Goal: Task Accomplishment & Management: Manage account settings

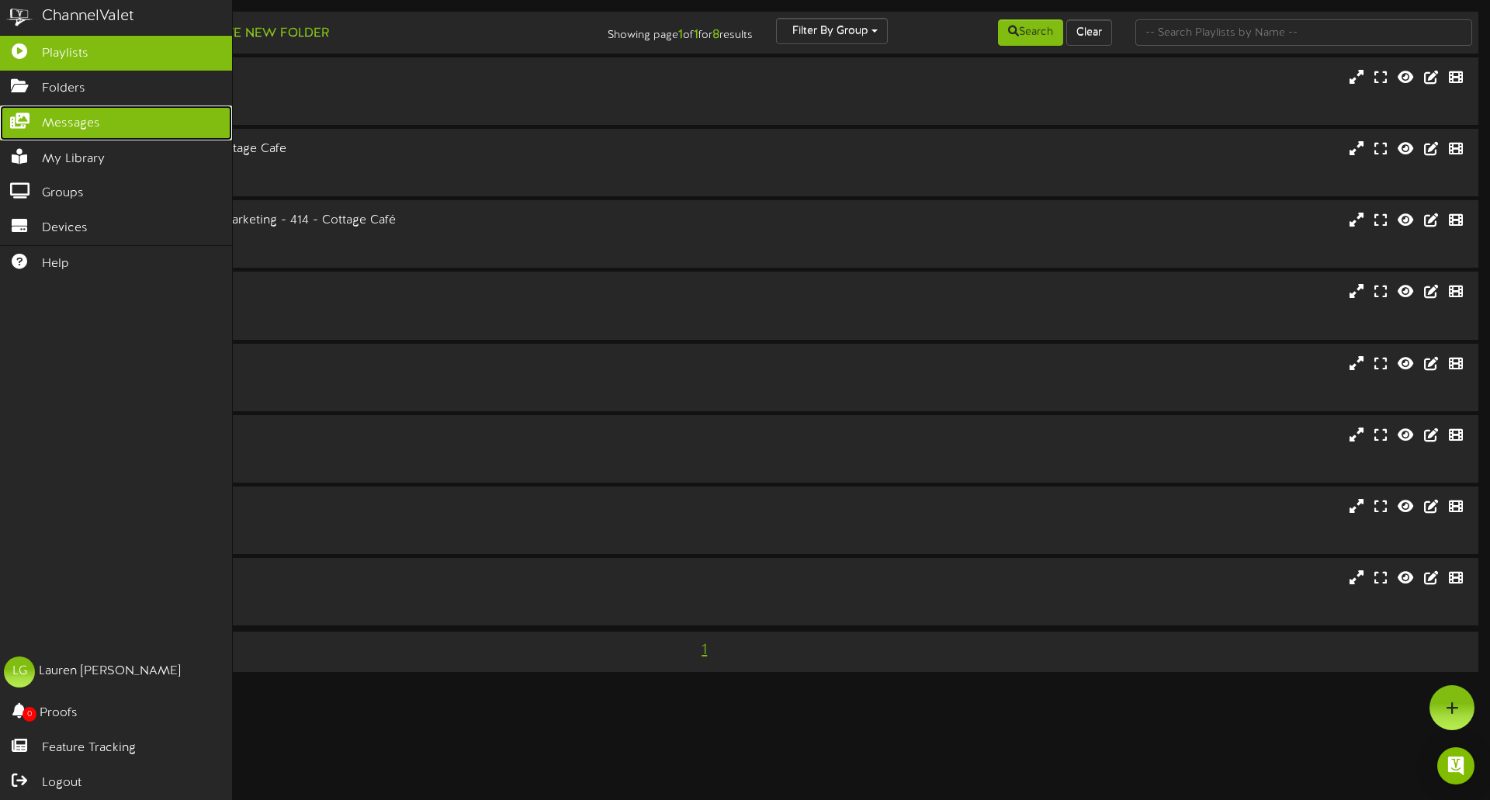
click at [65, 124] on span "Messages" at bounding box center [71, 124] width 58 height 18
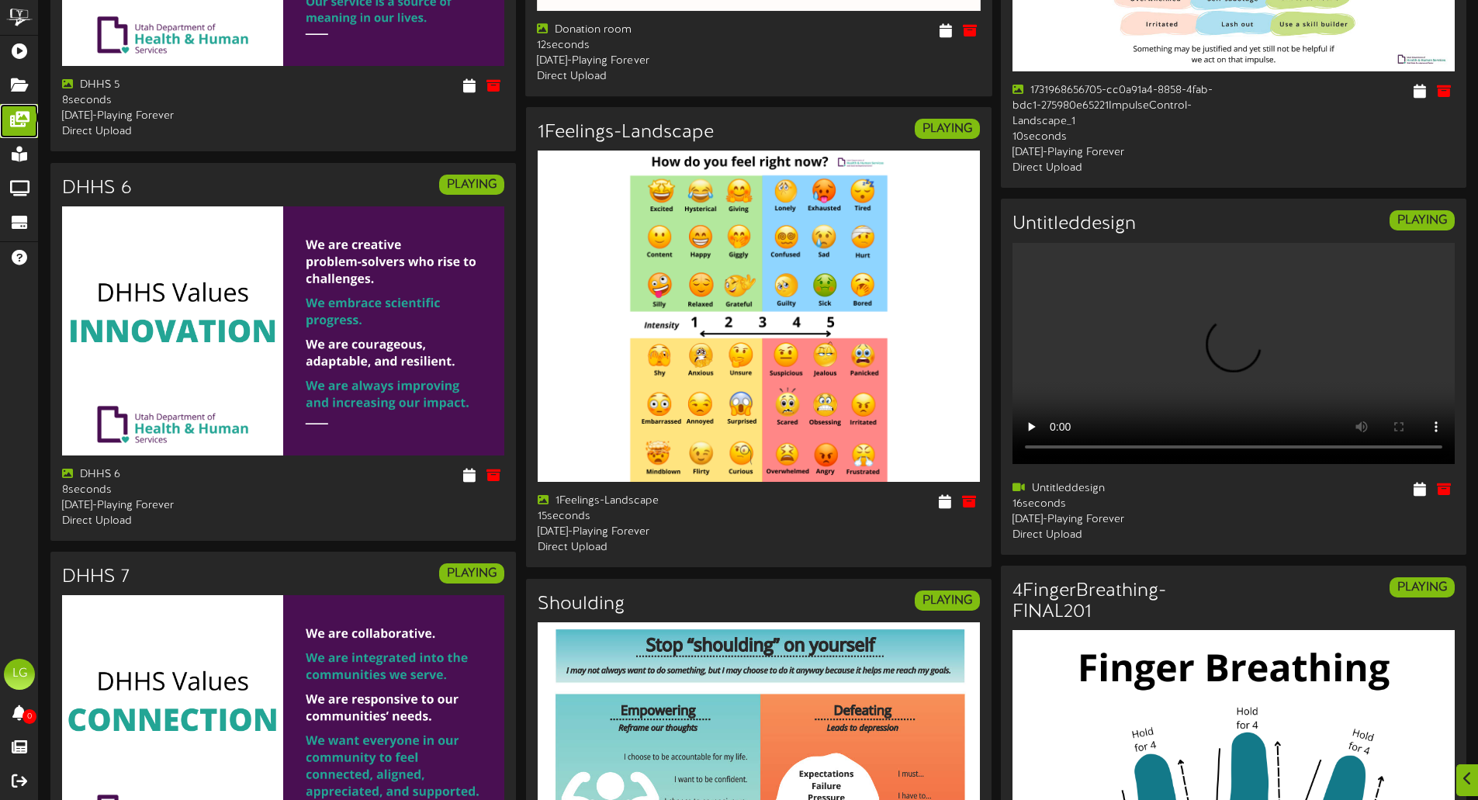
scroll to position [2455, 0]
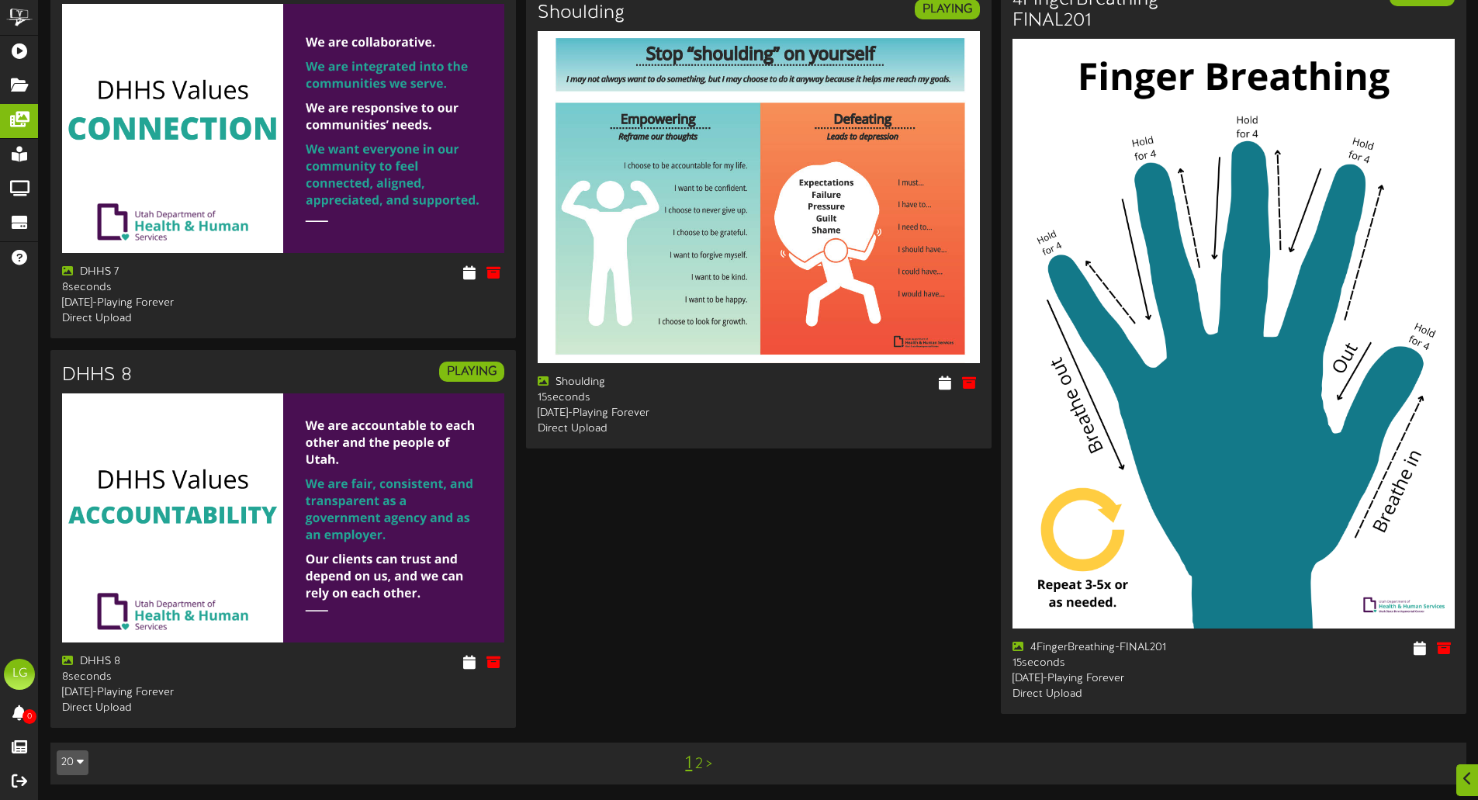
click at [711, 766] on link ">" at bounding box center [709, 764] width 6 height 17
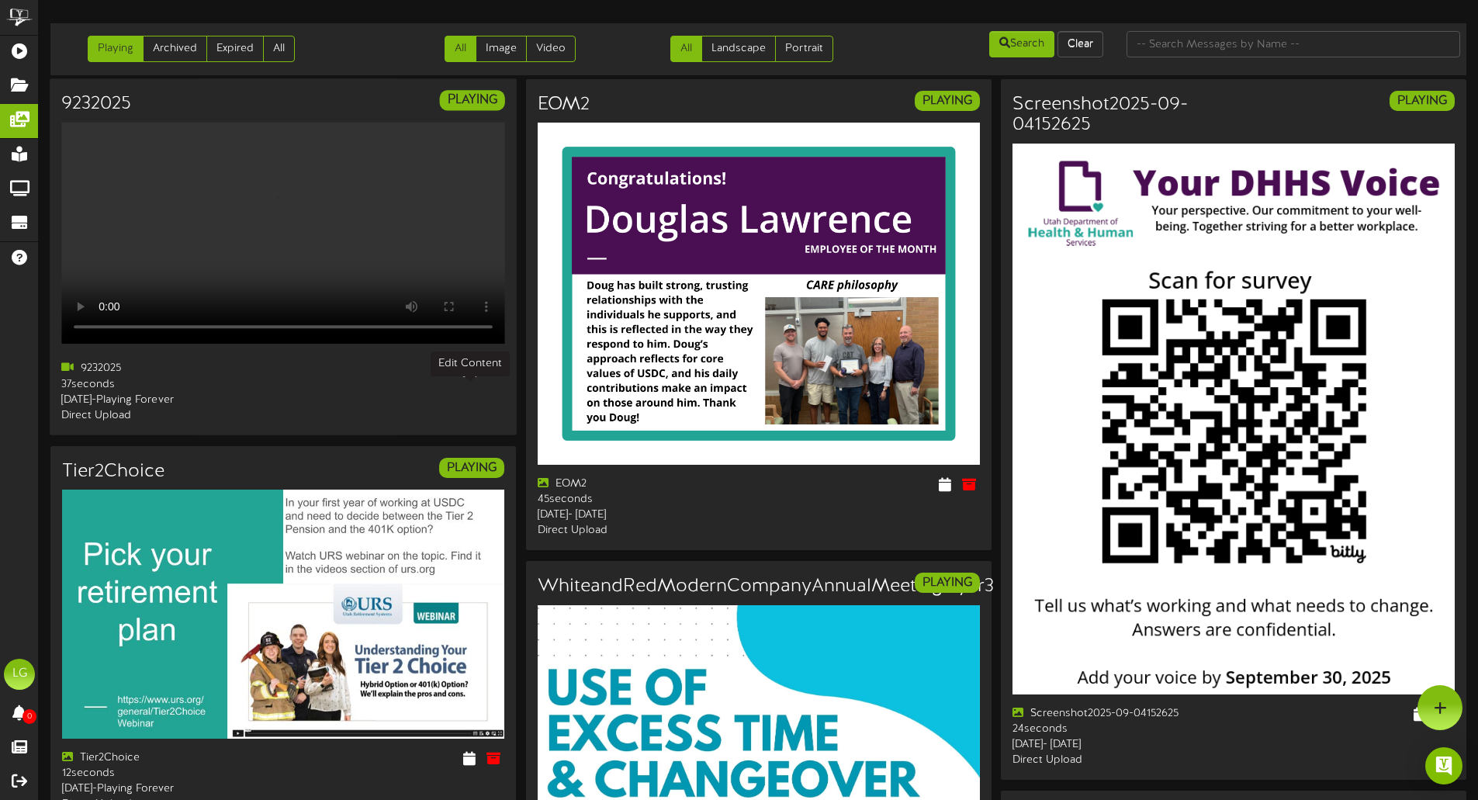
click at [468, 377] on icon at bounding box center [469, 368] width 15 height 17
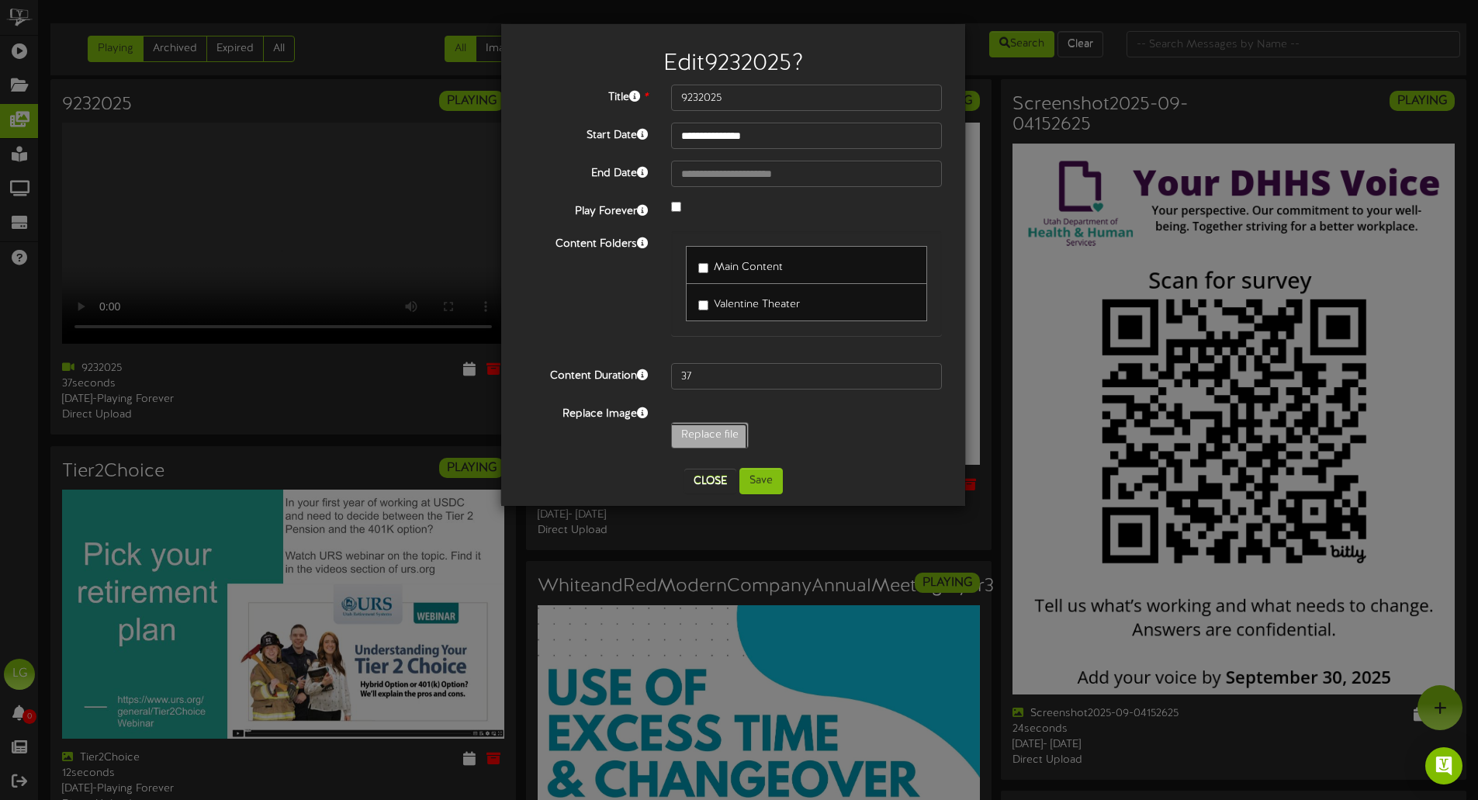
type input "**********"
type input "9302025"
click at [771, 482] on button "Save" at bounding box center [761, 481] width 43 height 26
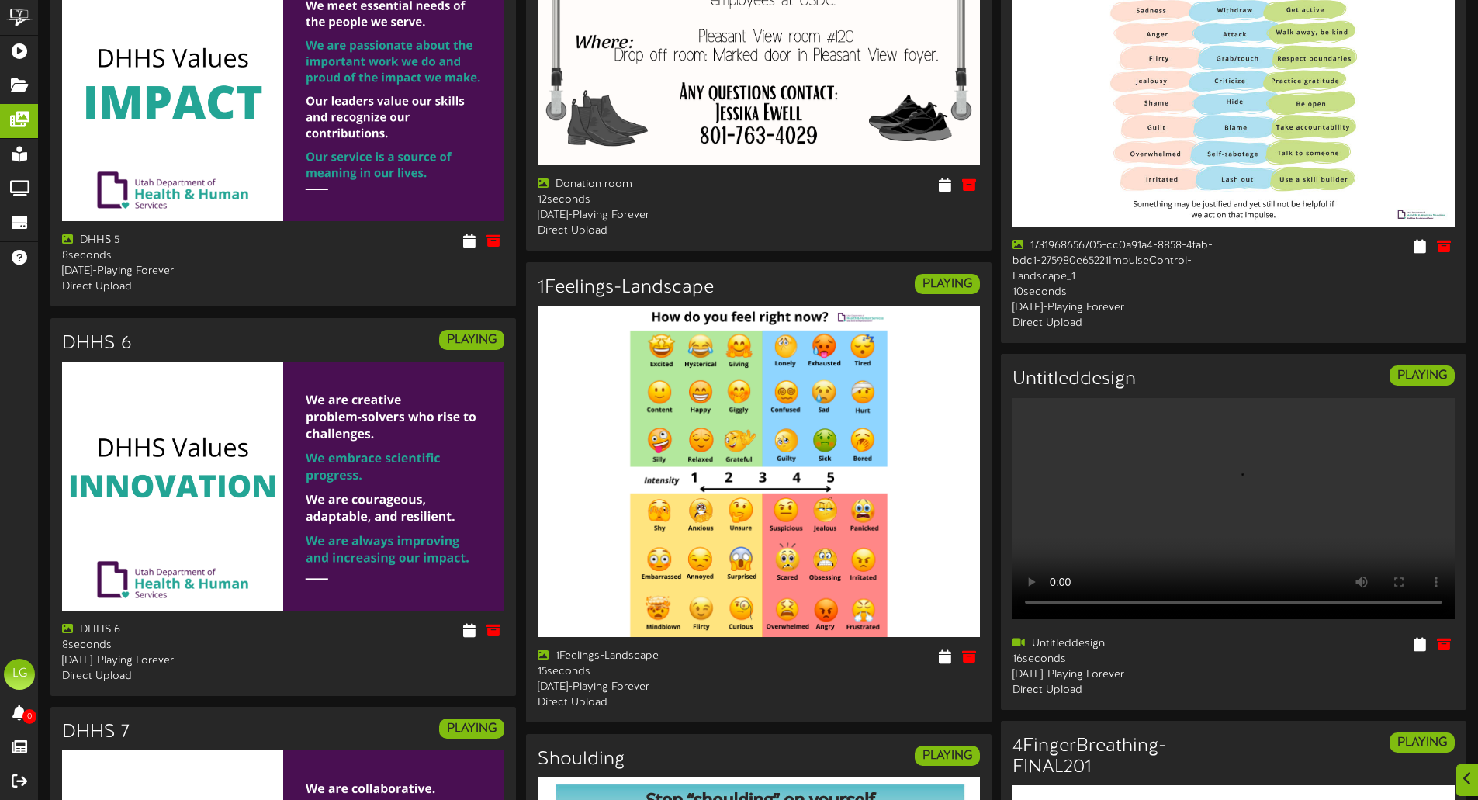
scroll to position [2455, 0]
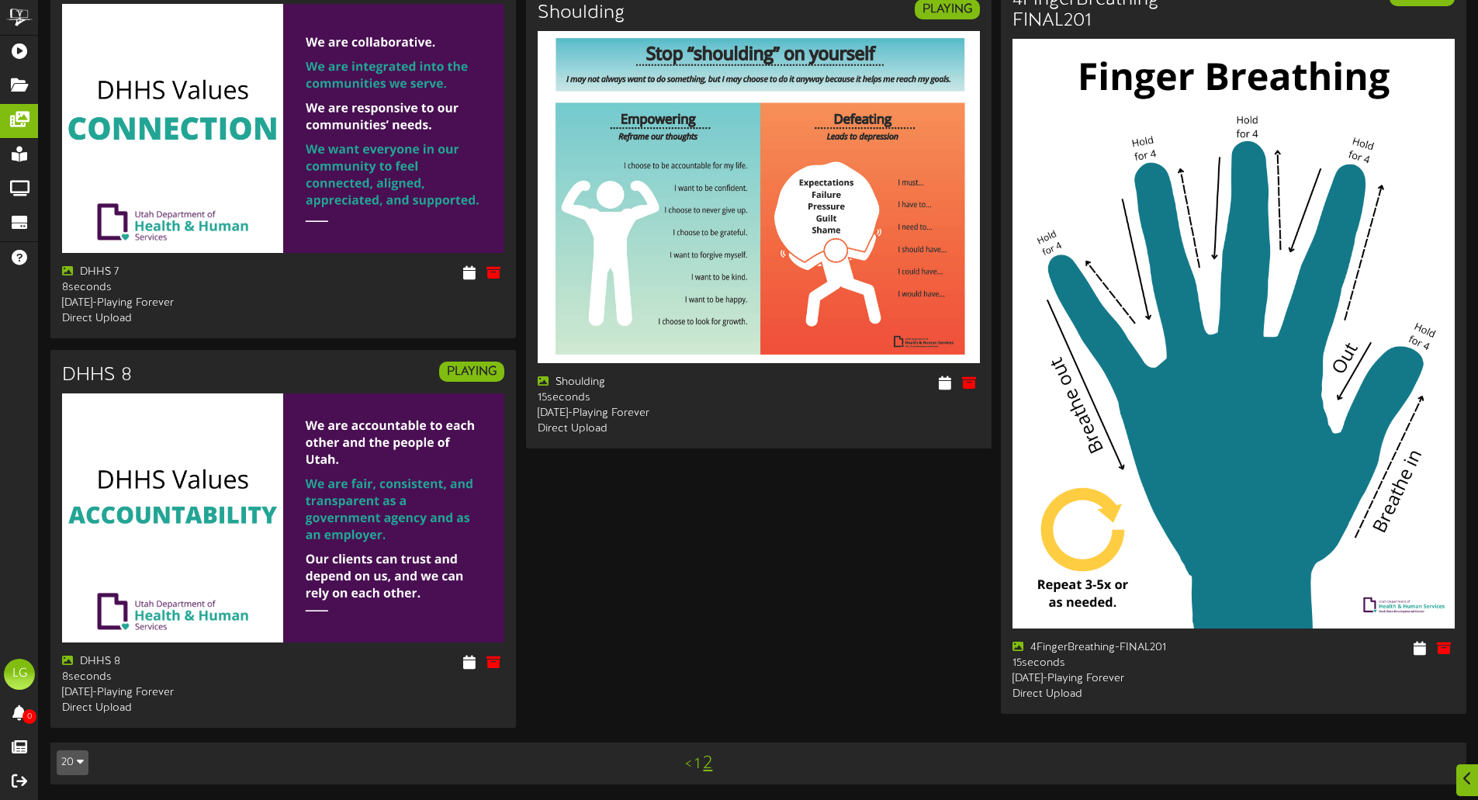
click at [712, 764] on link "2" at bounding box center [707, 763] width 9 height 20
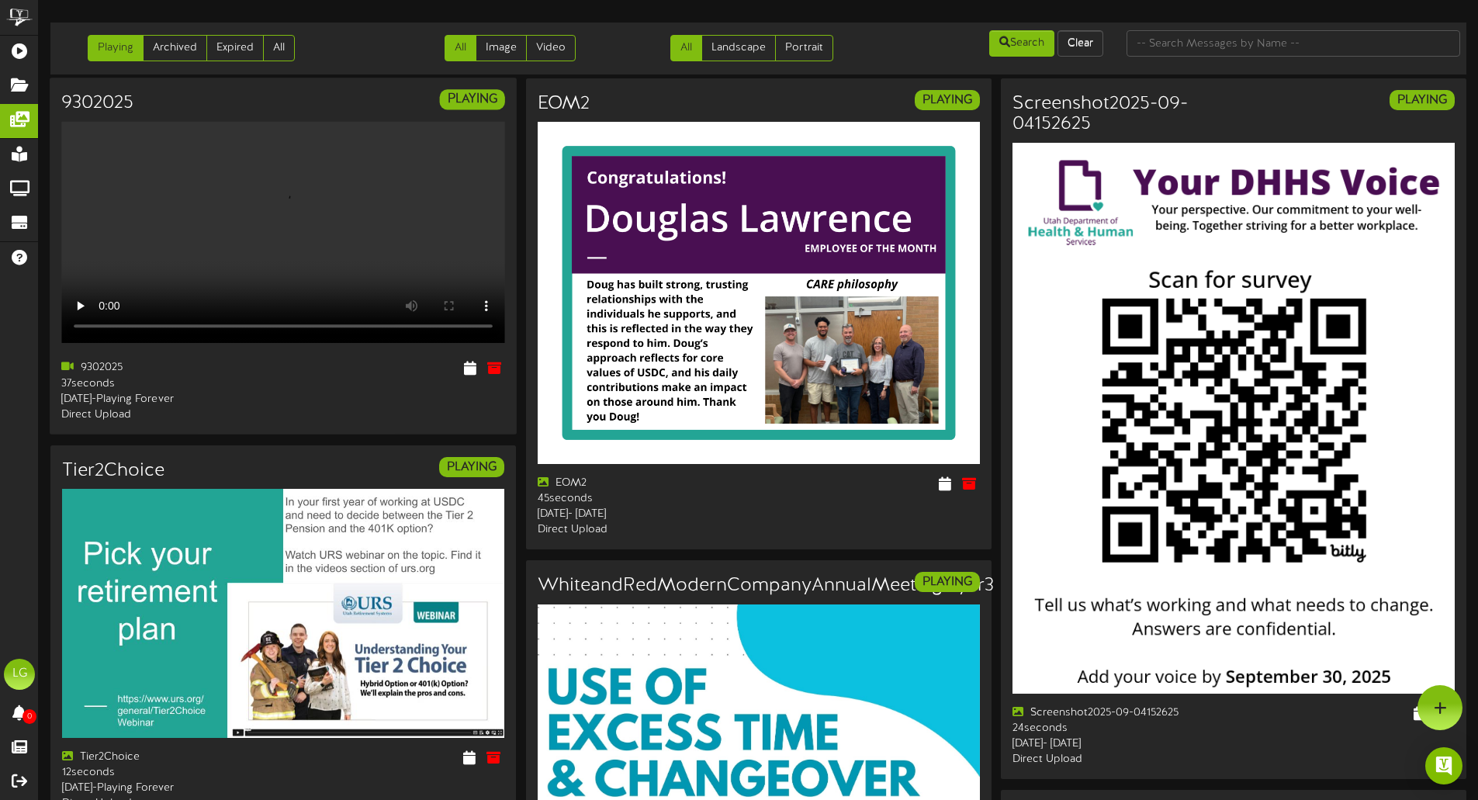
scroll to position [0, 0]
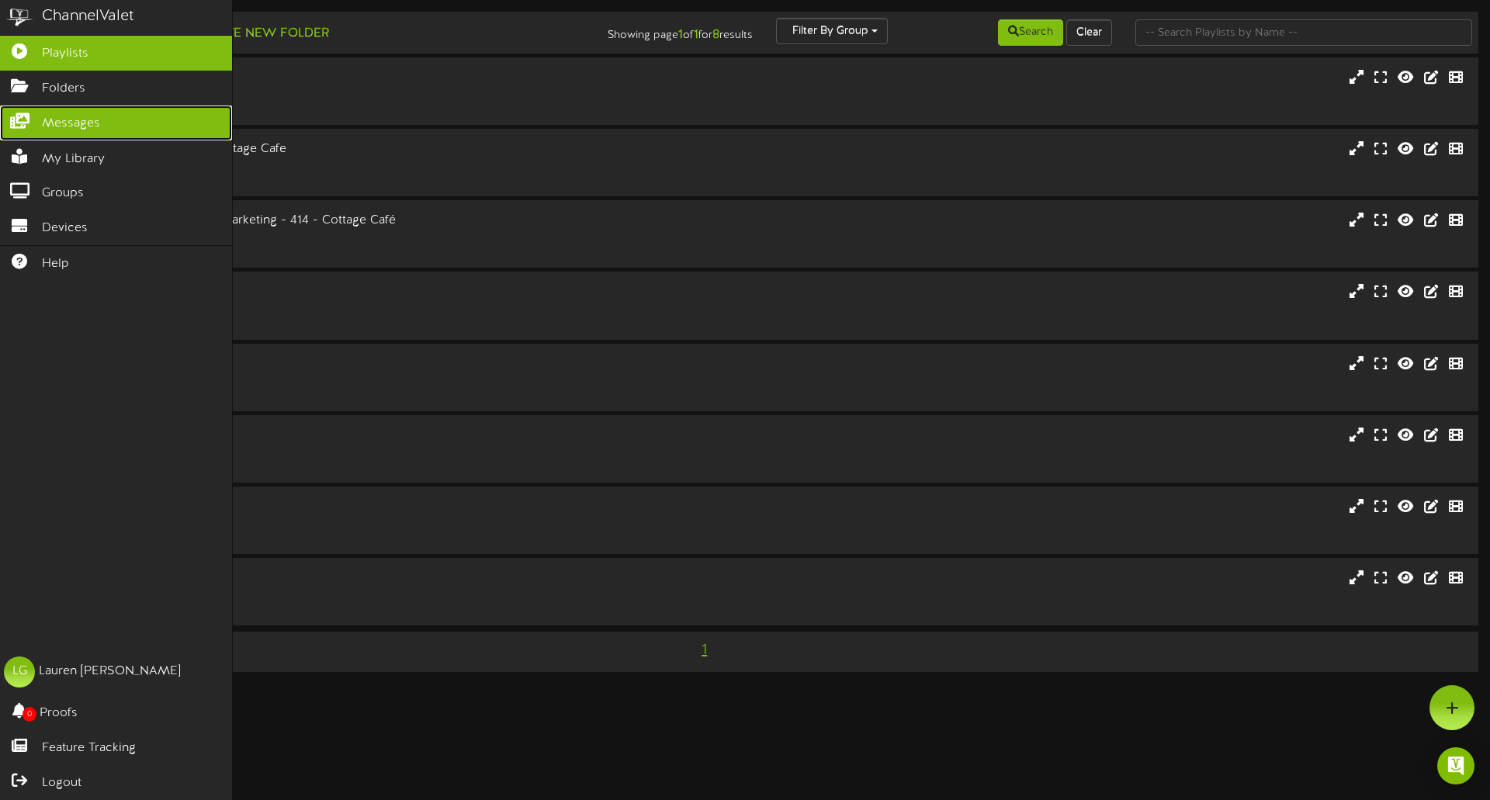
click at [72, 124] on span "Messages" at bounding box center [71, 124] width 58 height 18
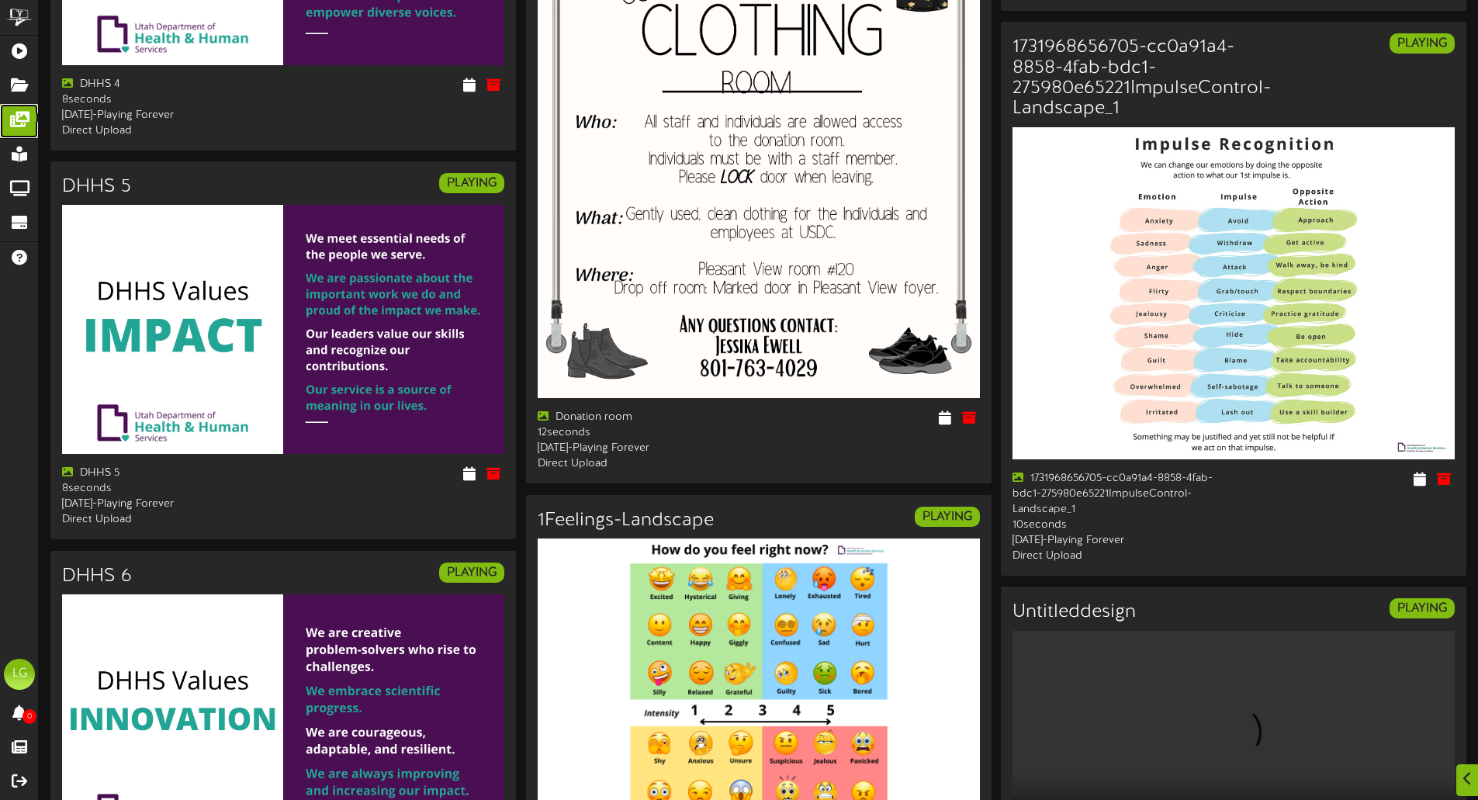
scroll to position [2455, 0]
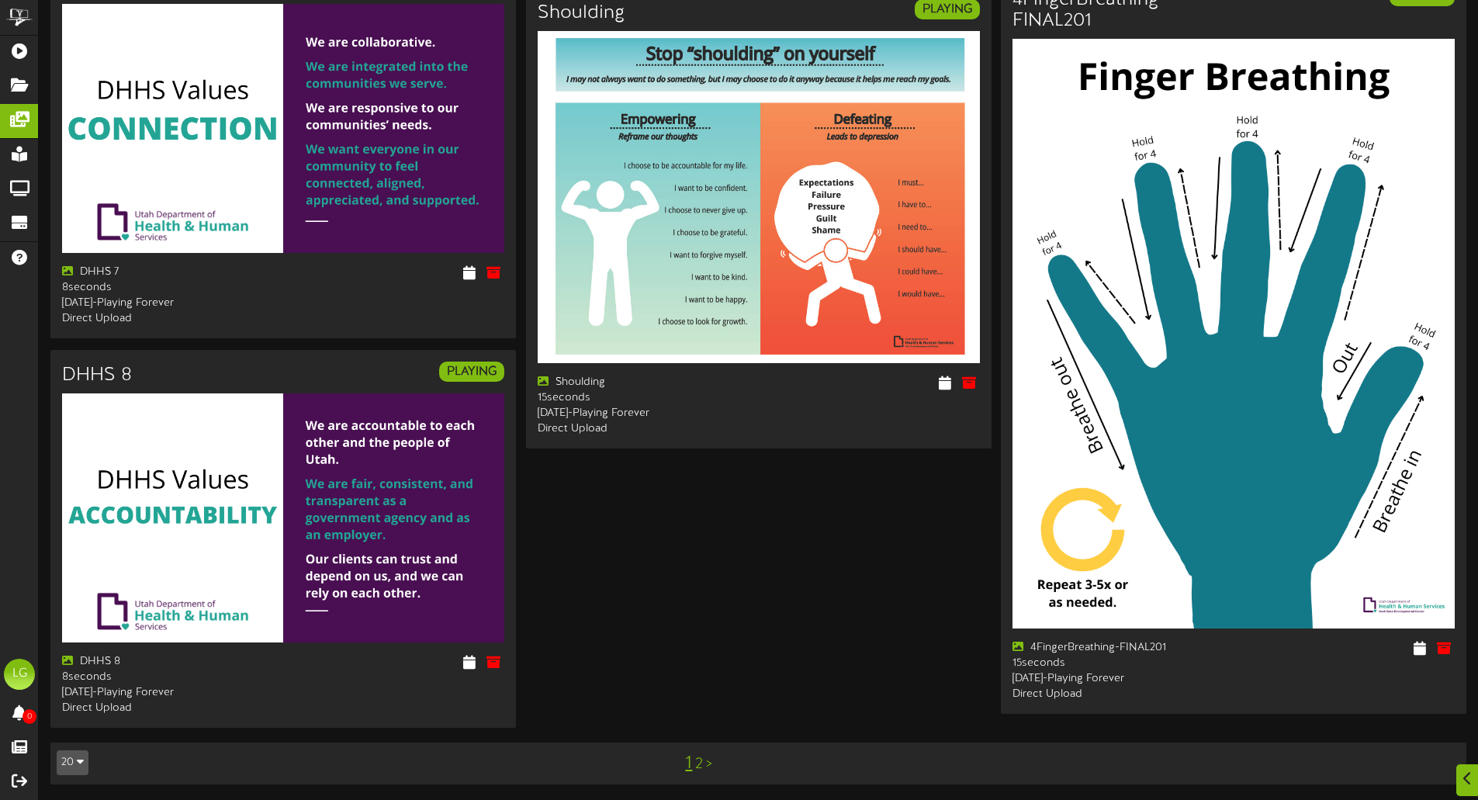
click at [706, 764] on link ">" at bounding box center [709, 764] width 6 height 17
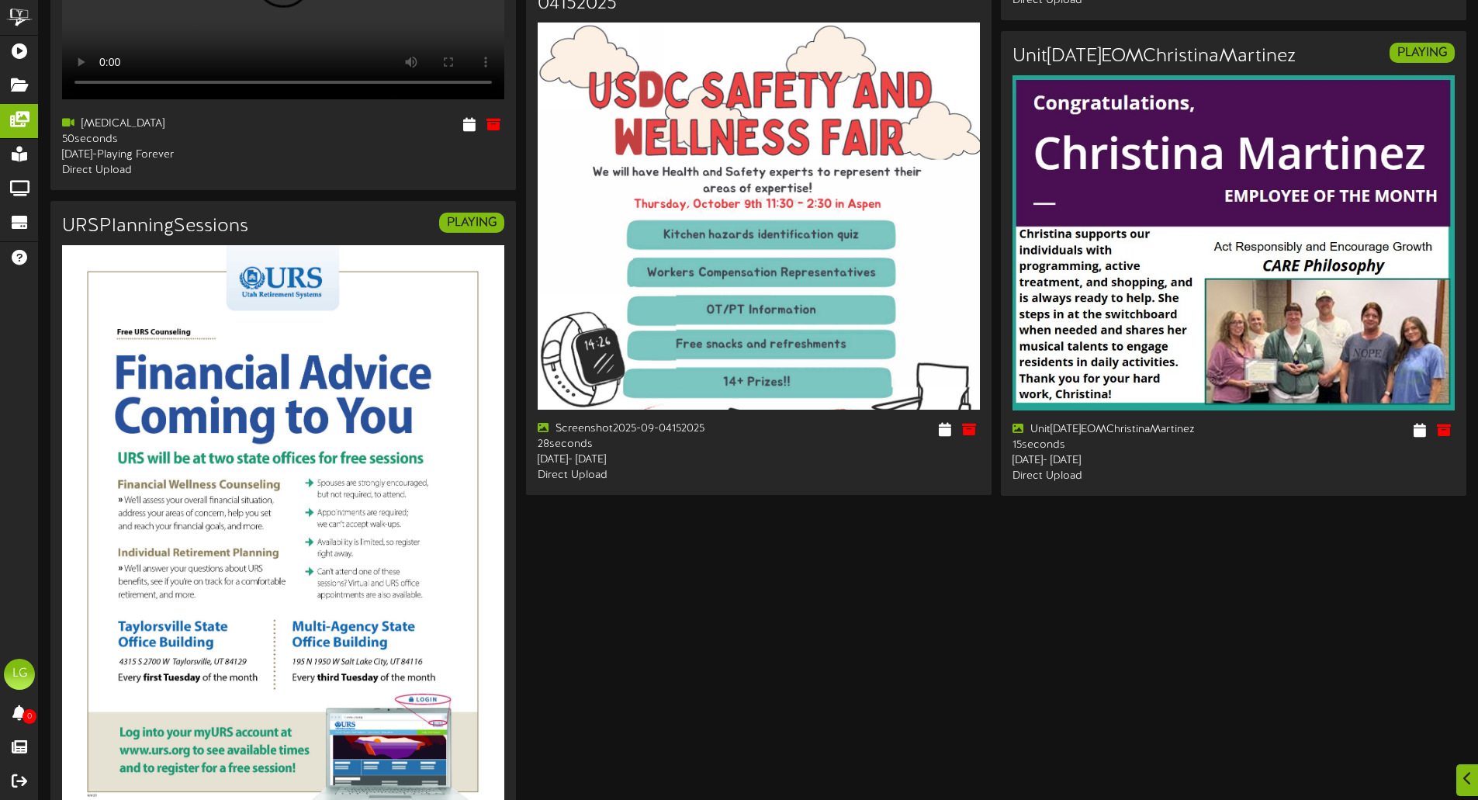
scroll to position [2079, 0]
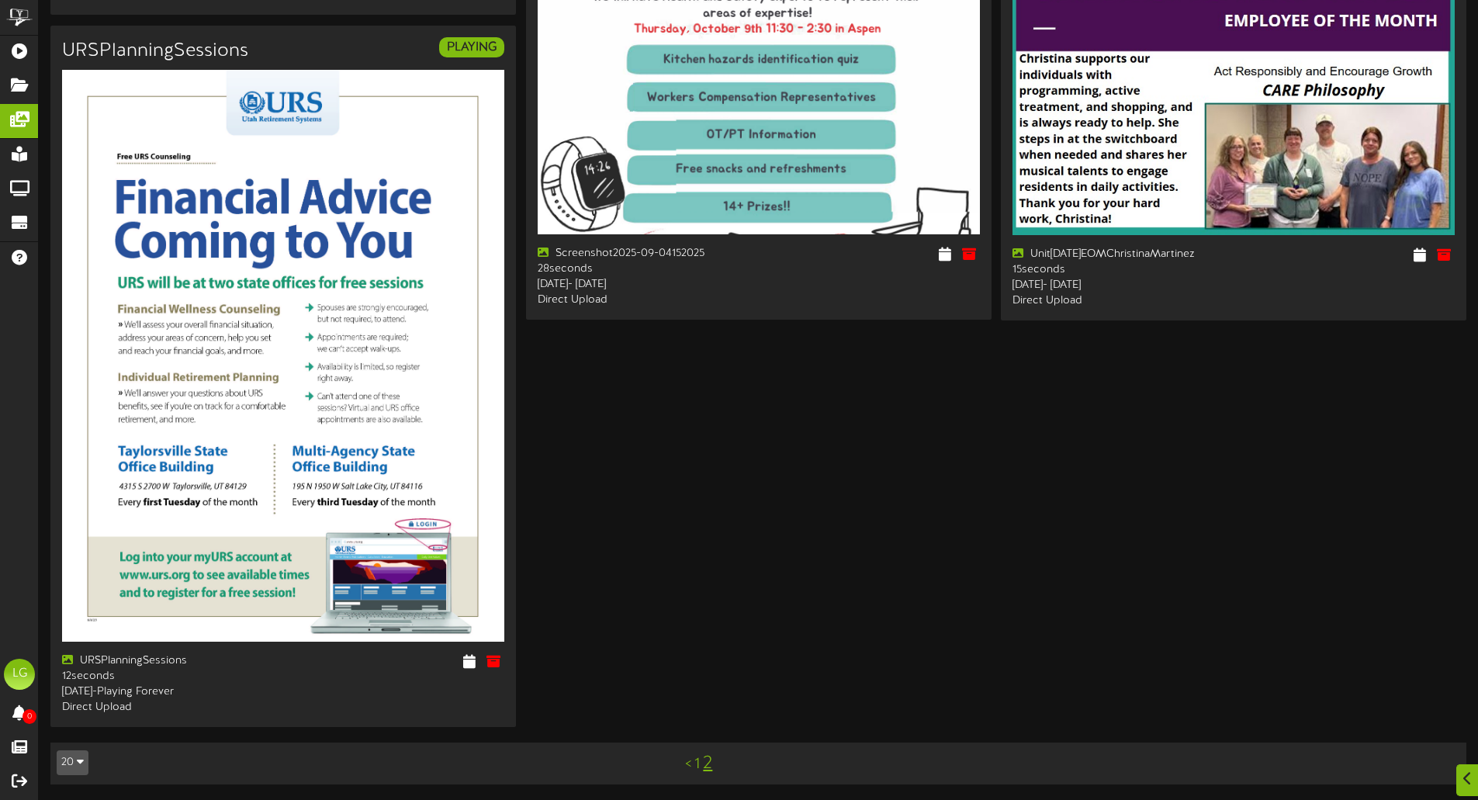
click at [698, 764] on link "1" at bounding box center [696, 764] width 5 height 17
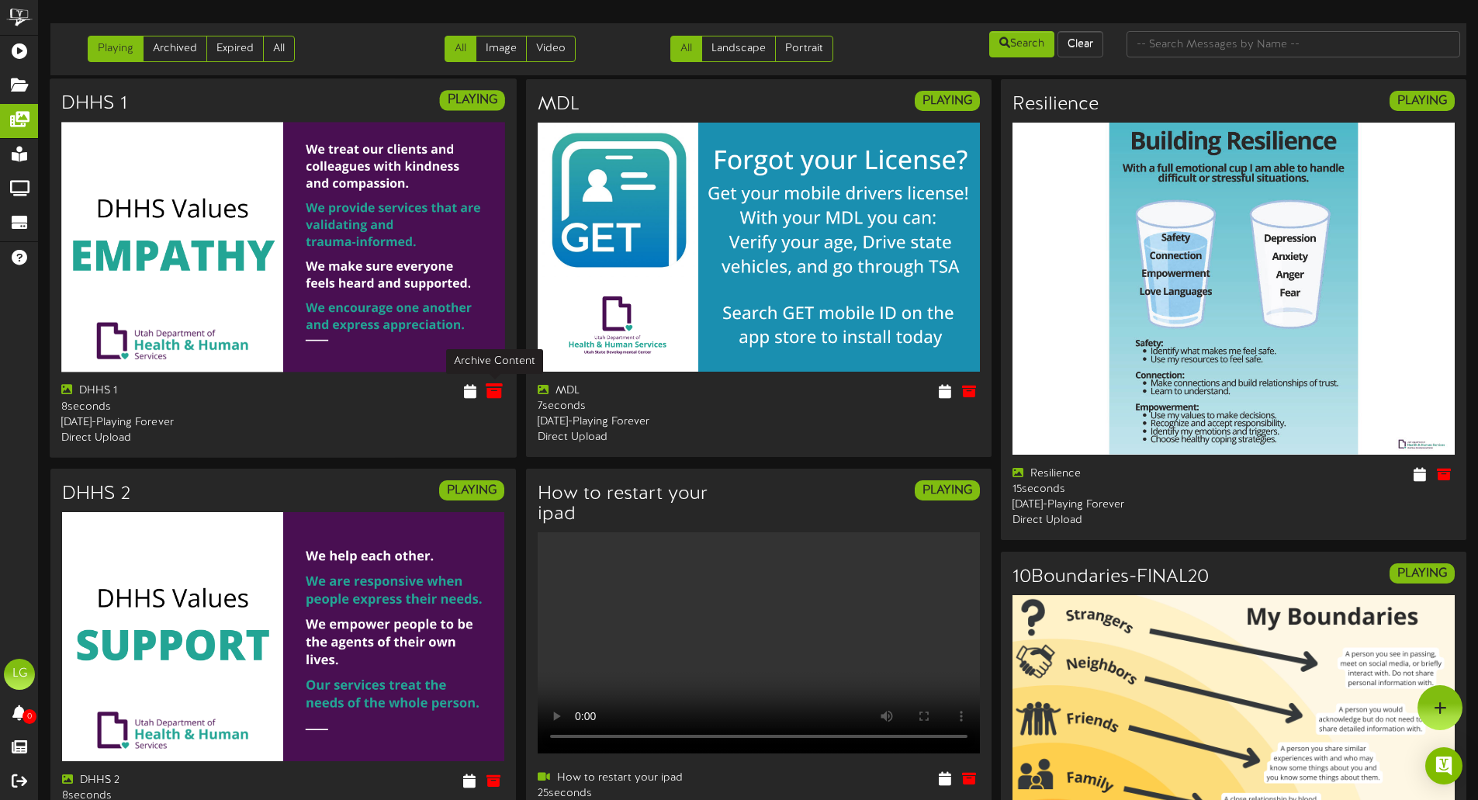
click at [490, 392] on icon at bounding box center [494, 391] width 17 height 17
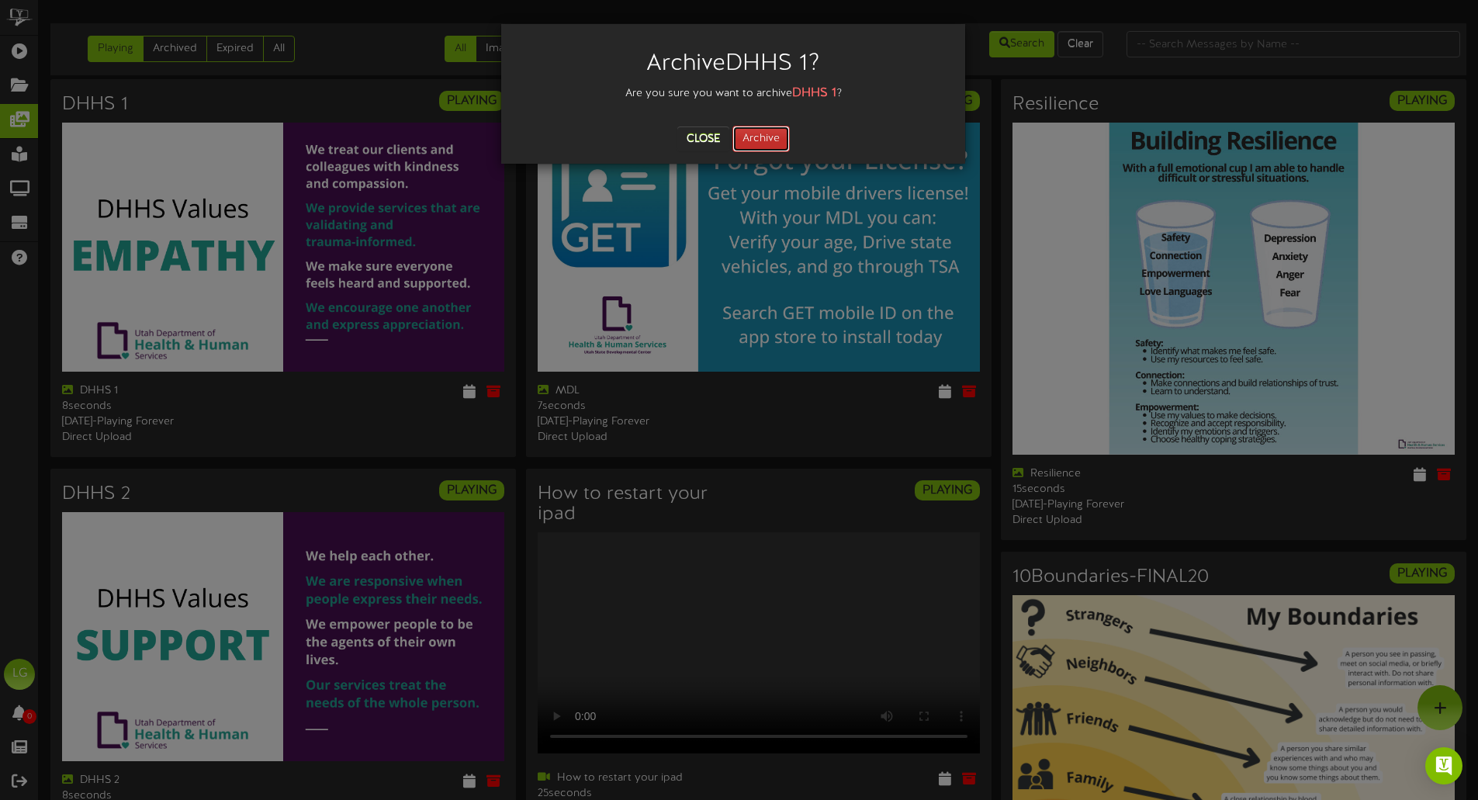
click at [766, 144] on button "Archive" at bounding box center [761, 139] width 57 height 26
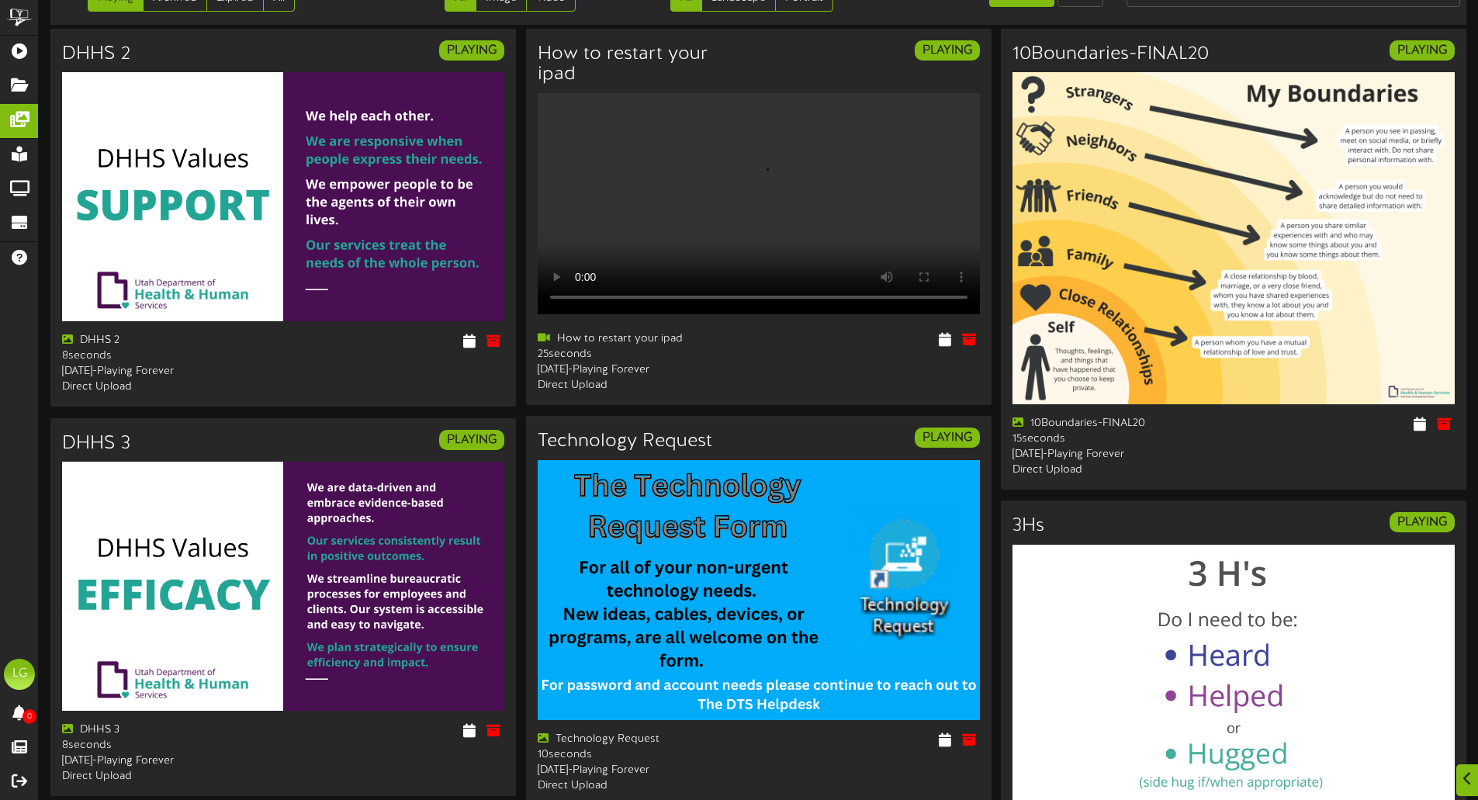
scroll to position [78, 0]
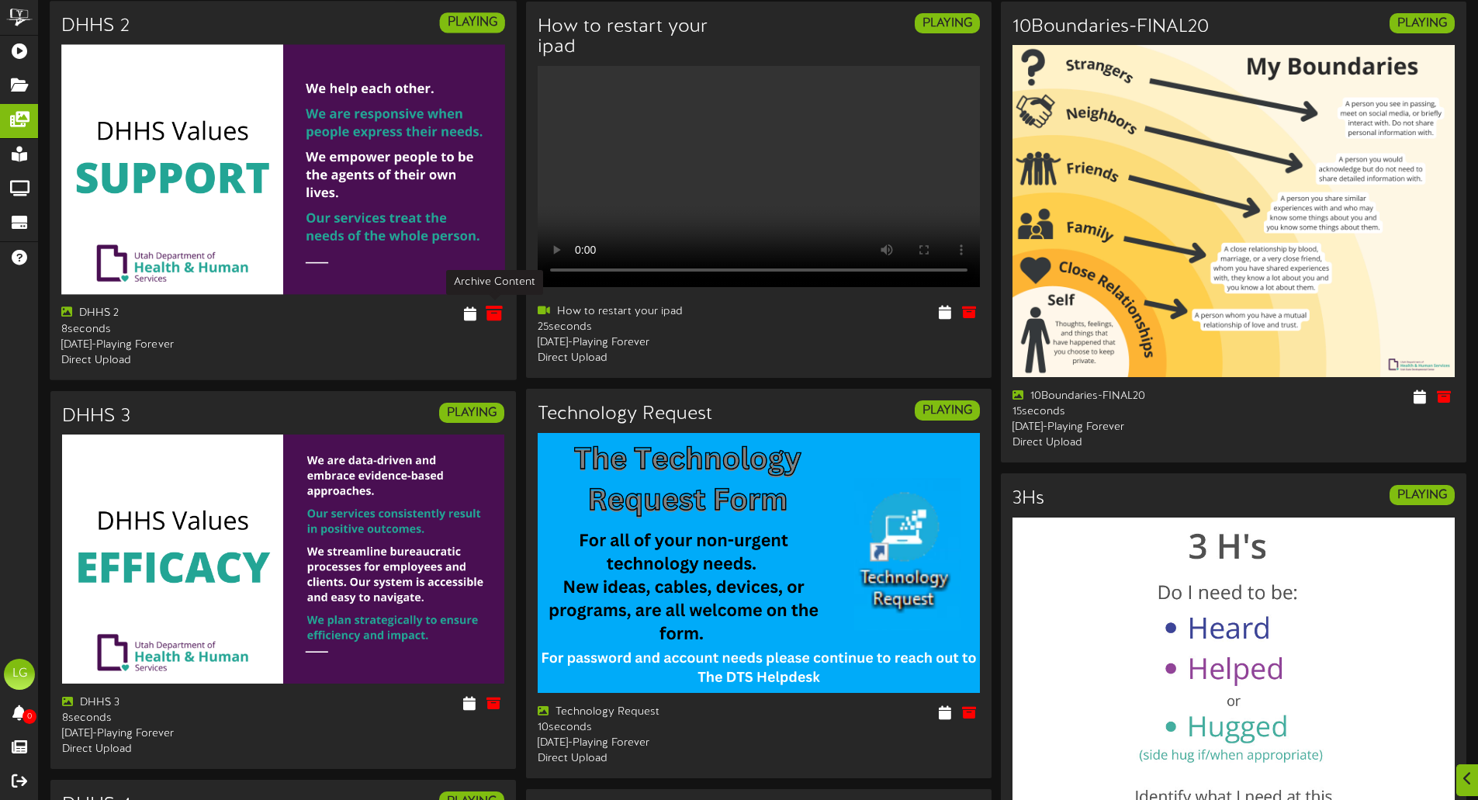
click at [497, 312] on icon at bounding box center [494, 313] width 17 height 17
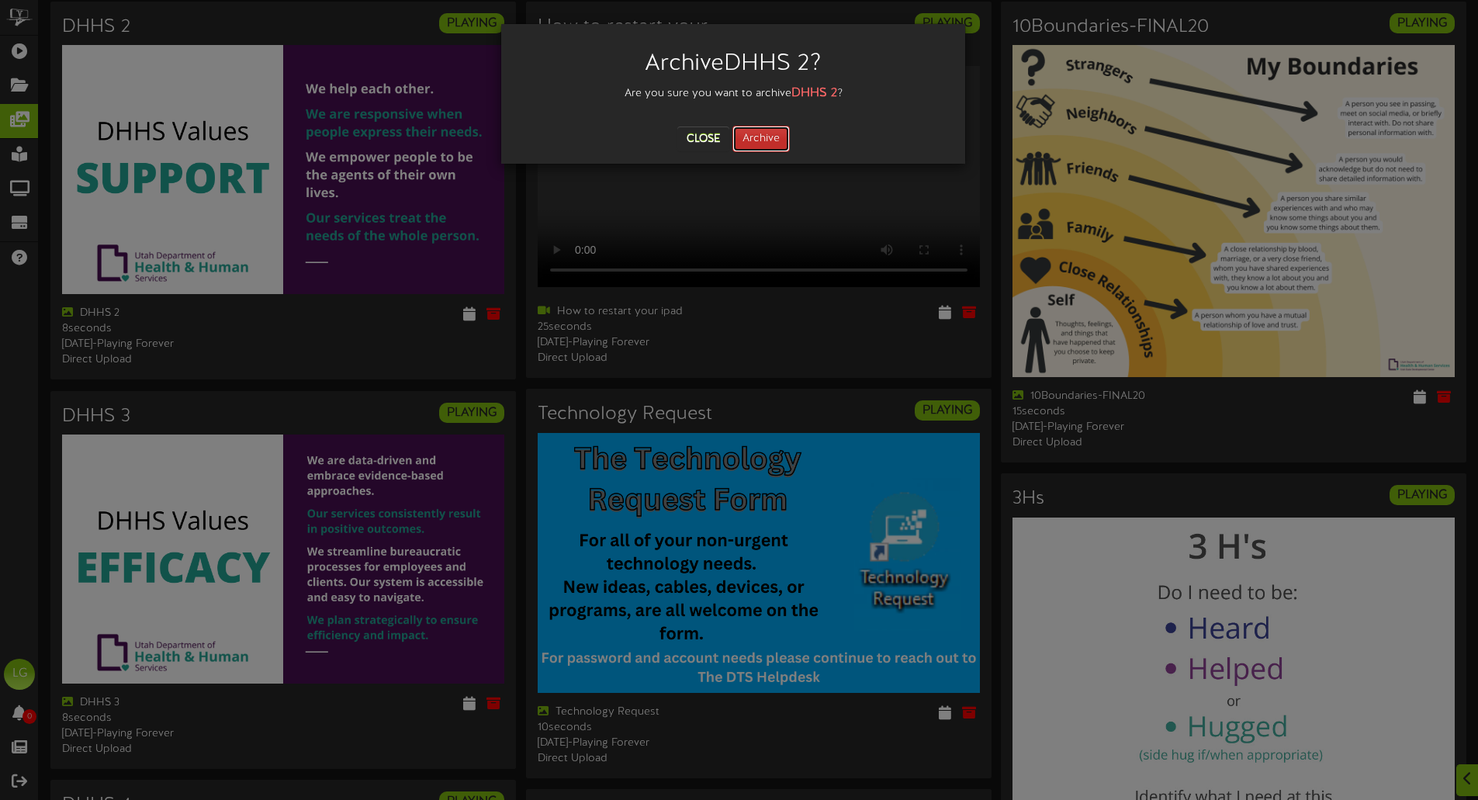
click at [750, 147] on button "Archive" at bounding box center [761, 139] width 57 height 26
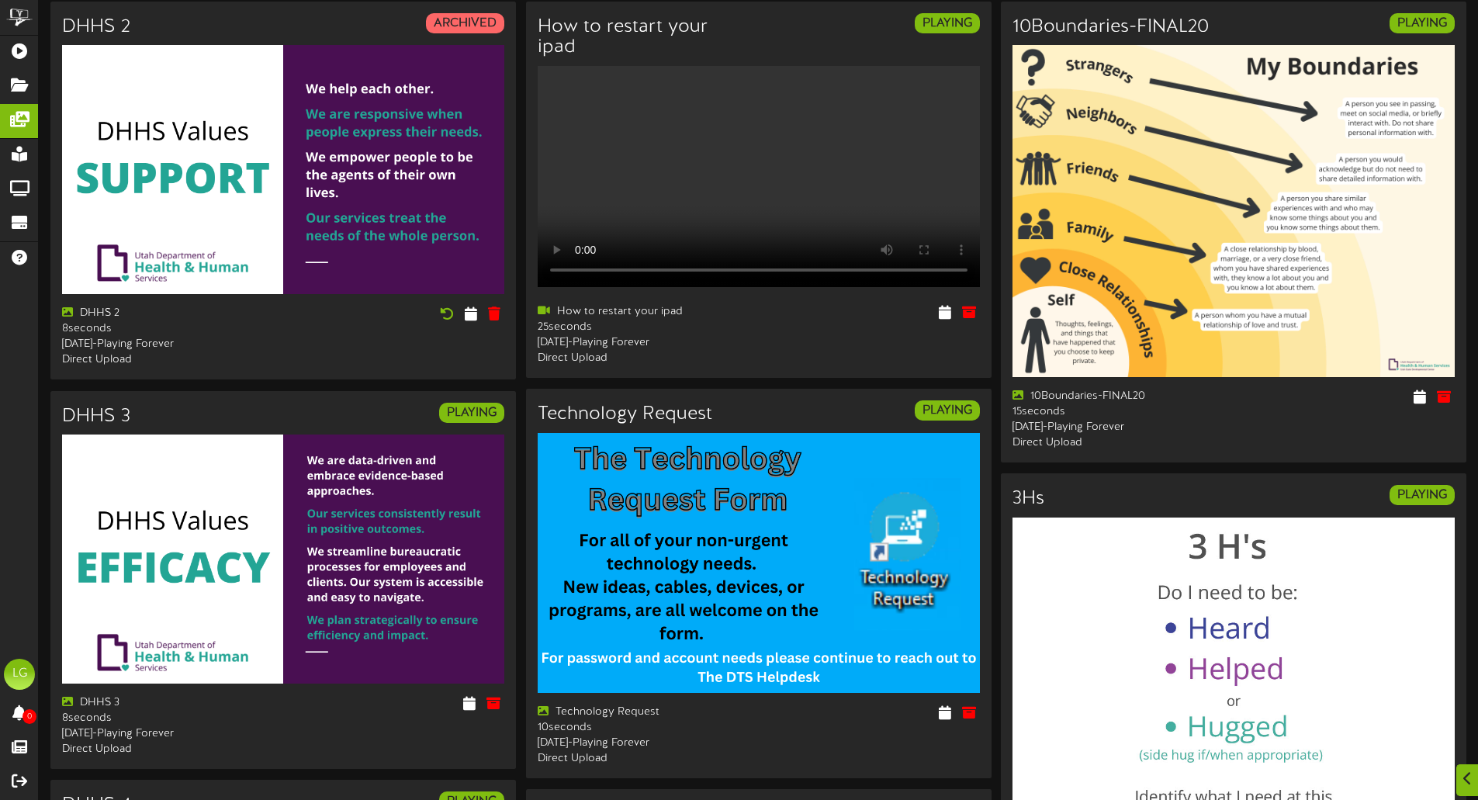
scroll to position [0, 0]
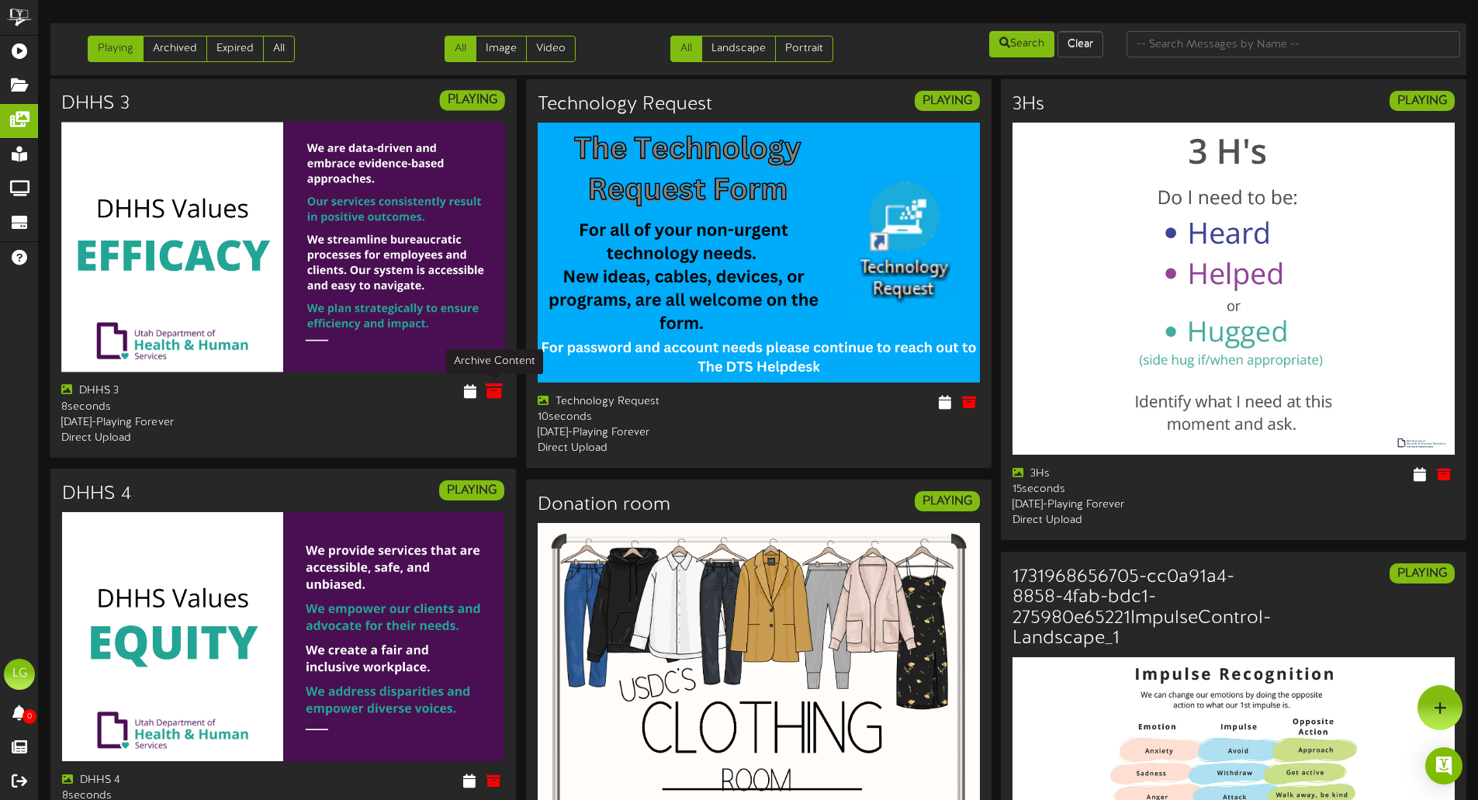
click at [501, 388] on icon at bounding box center [494, 391] width 17 height 17
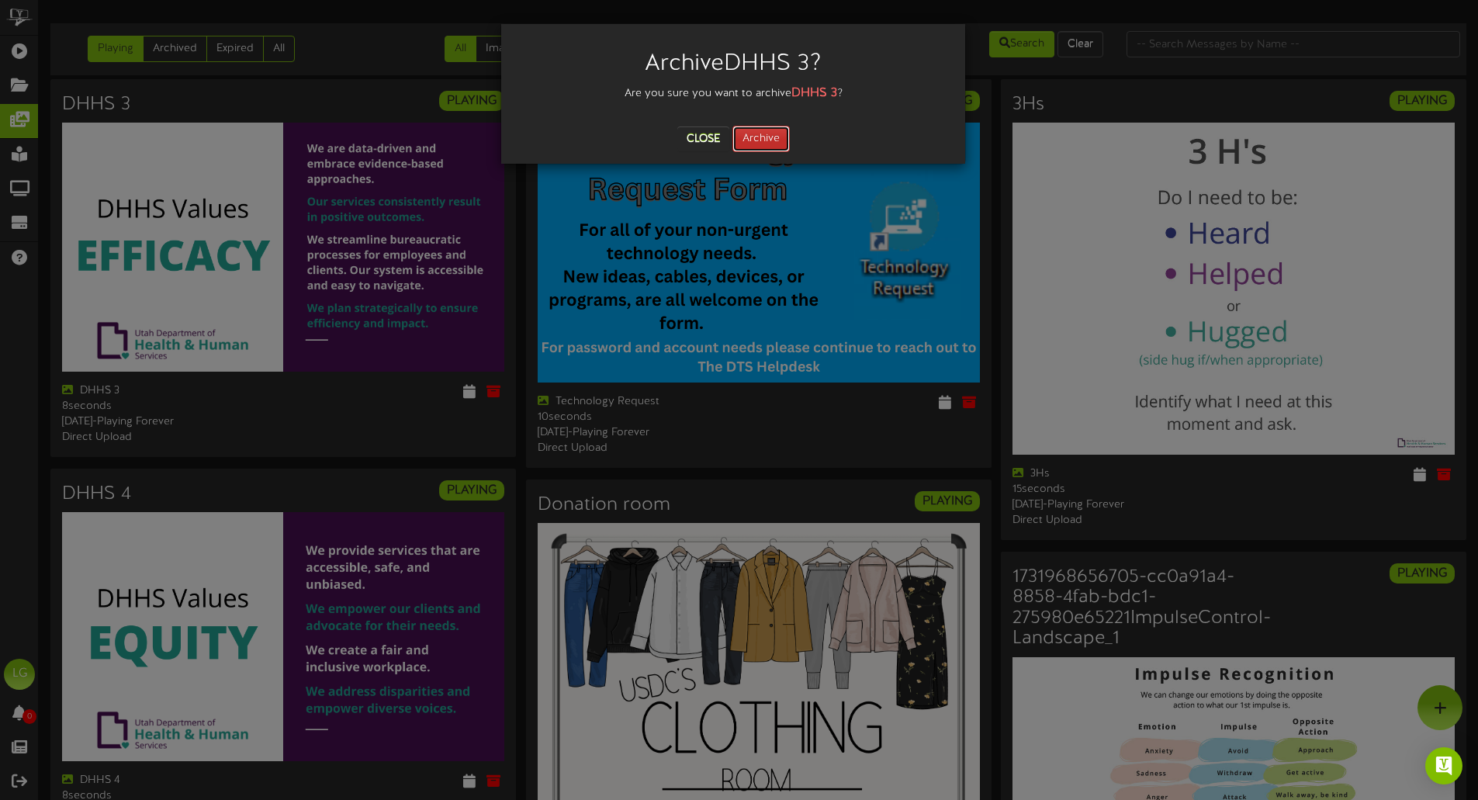
click at [748, 135] on button "Archive" at bounding box center [761, 139] width 57 height 26
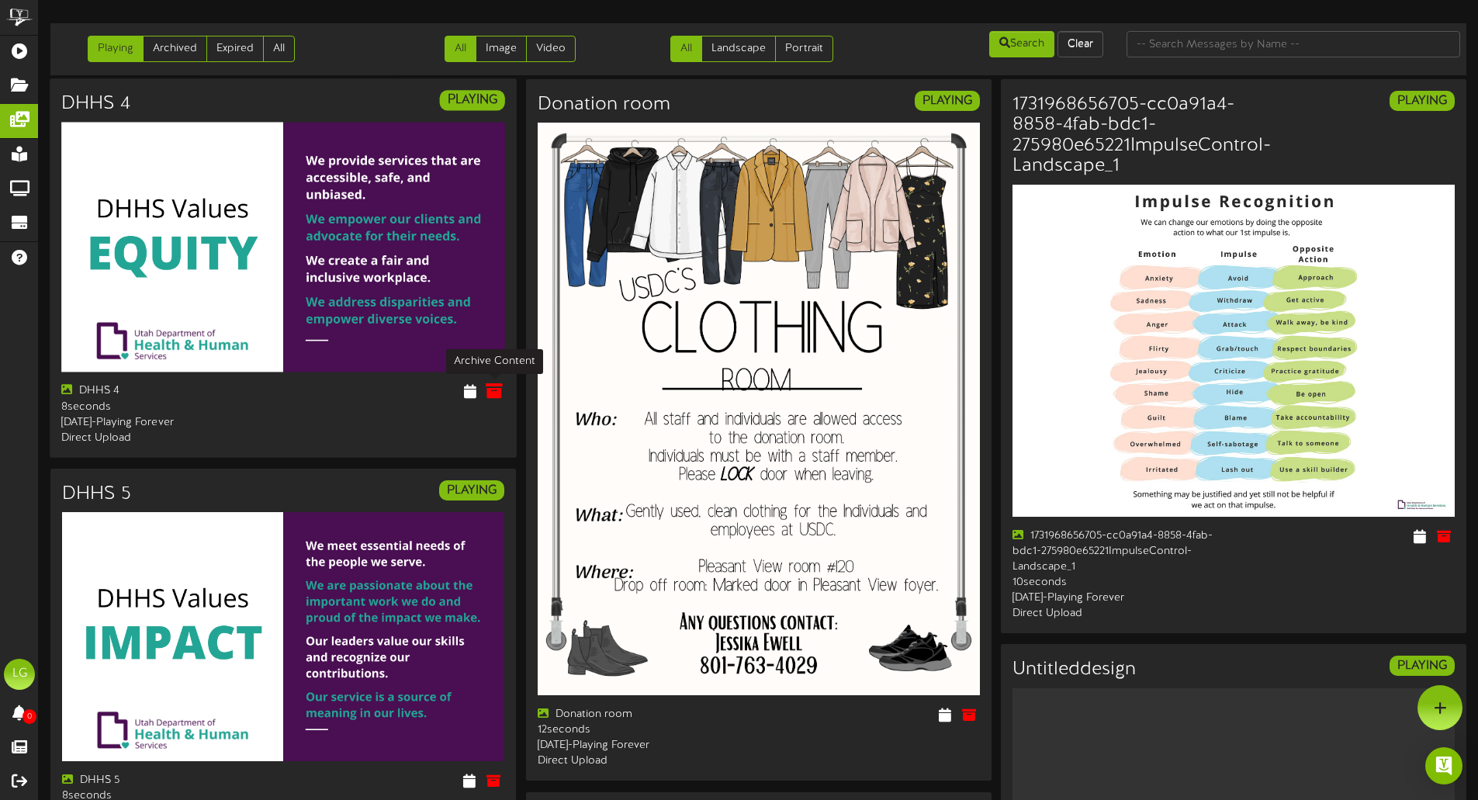
click at [497, 390] on icon at bounding box center [494, 391] width 17 height 17
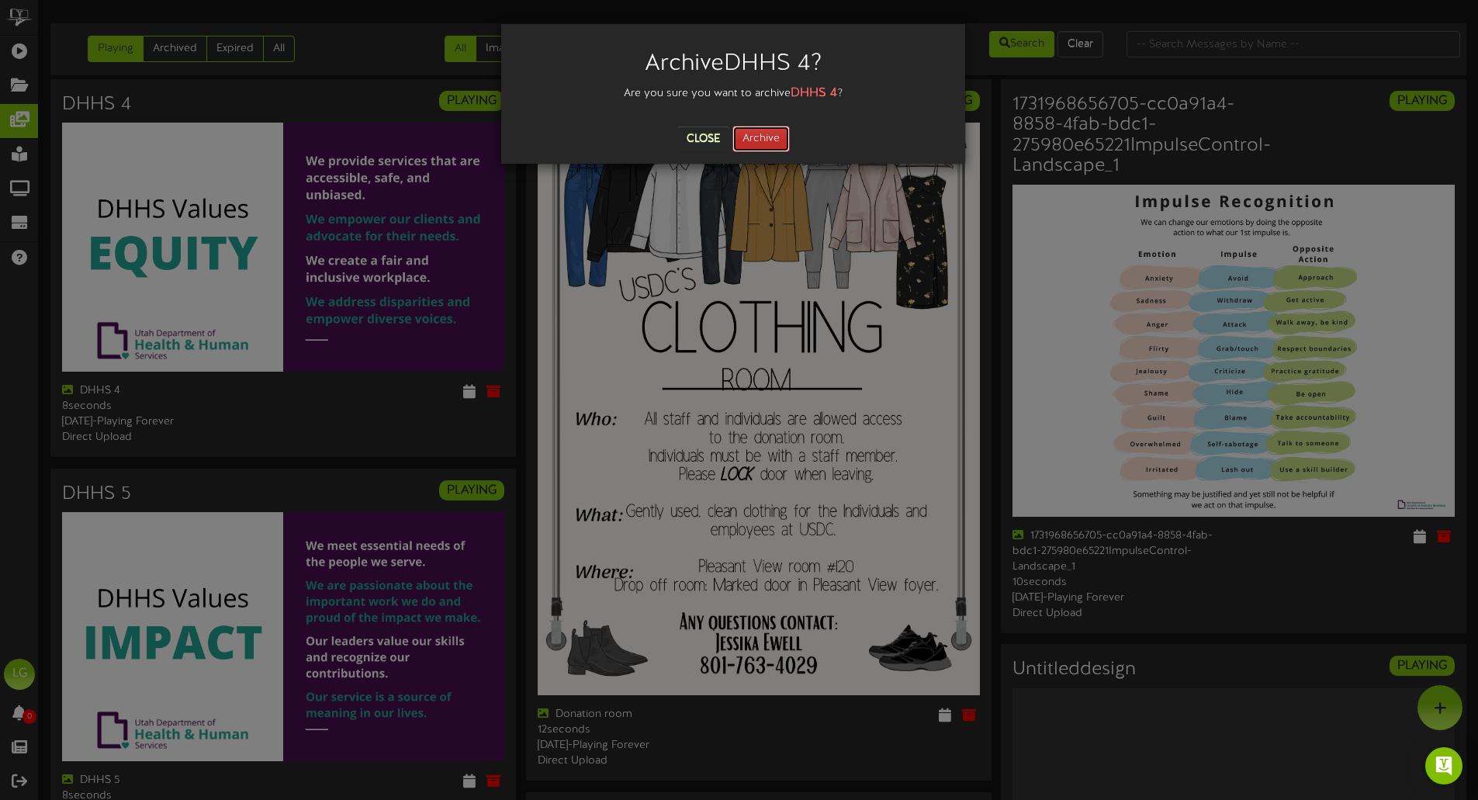
click at [757, 142] on button "Archive" at bounding box center [761, 139] width 57 height 26
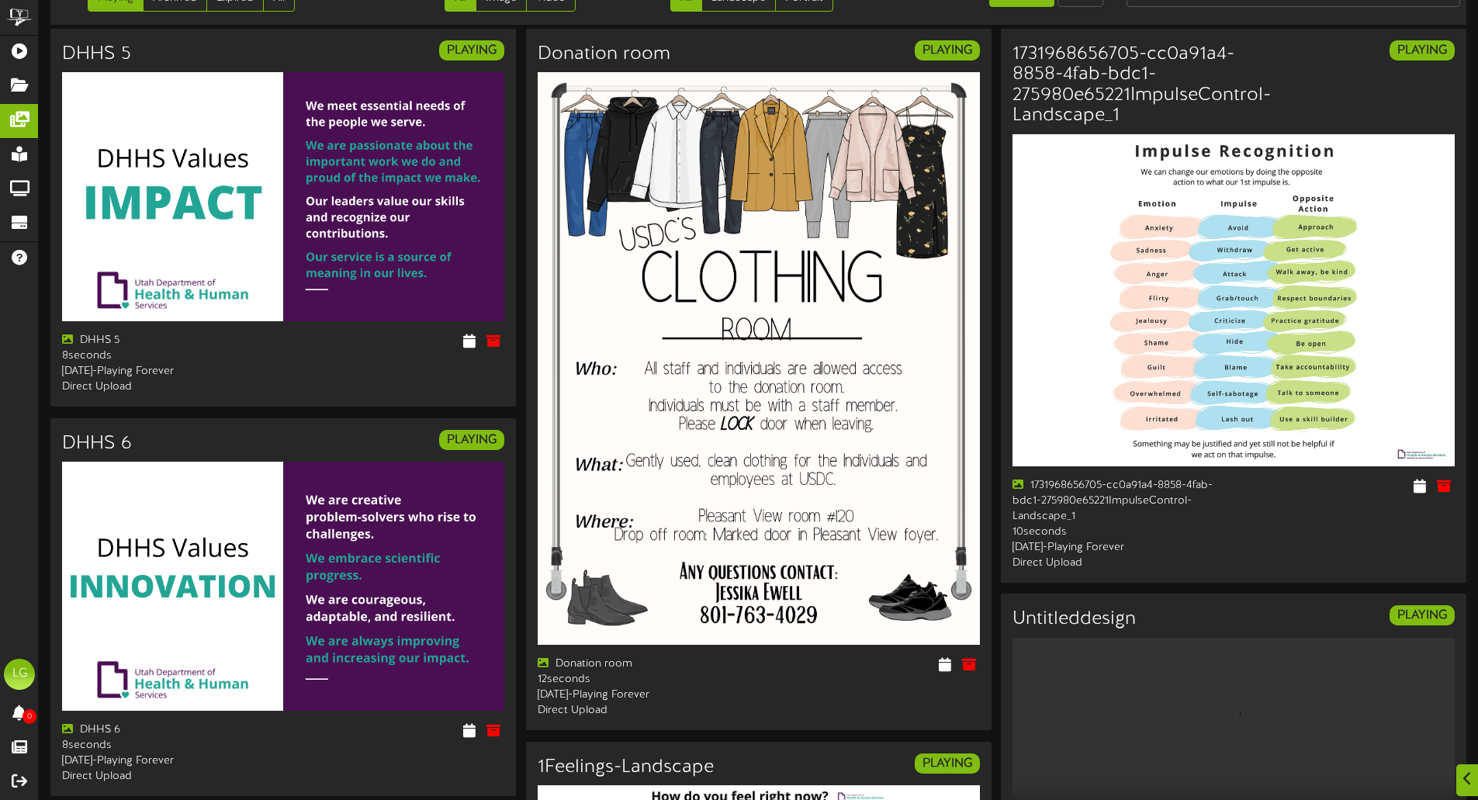
scroll to position [78, 0]
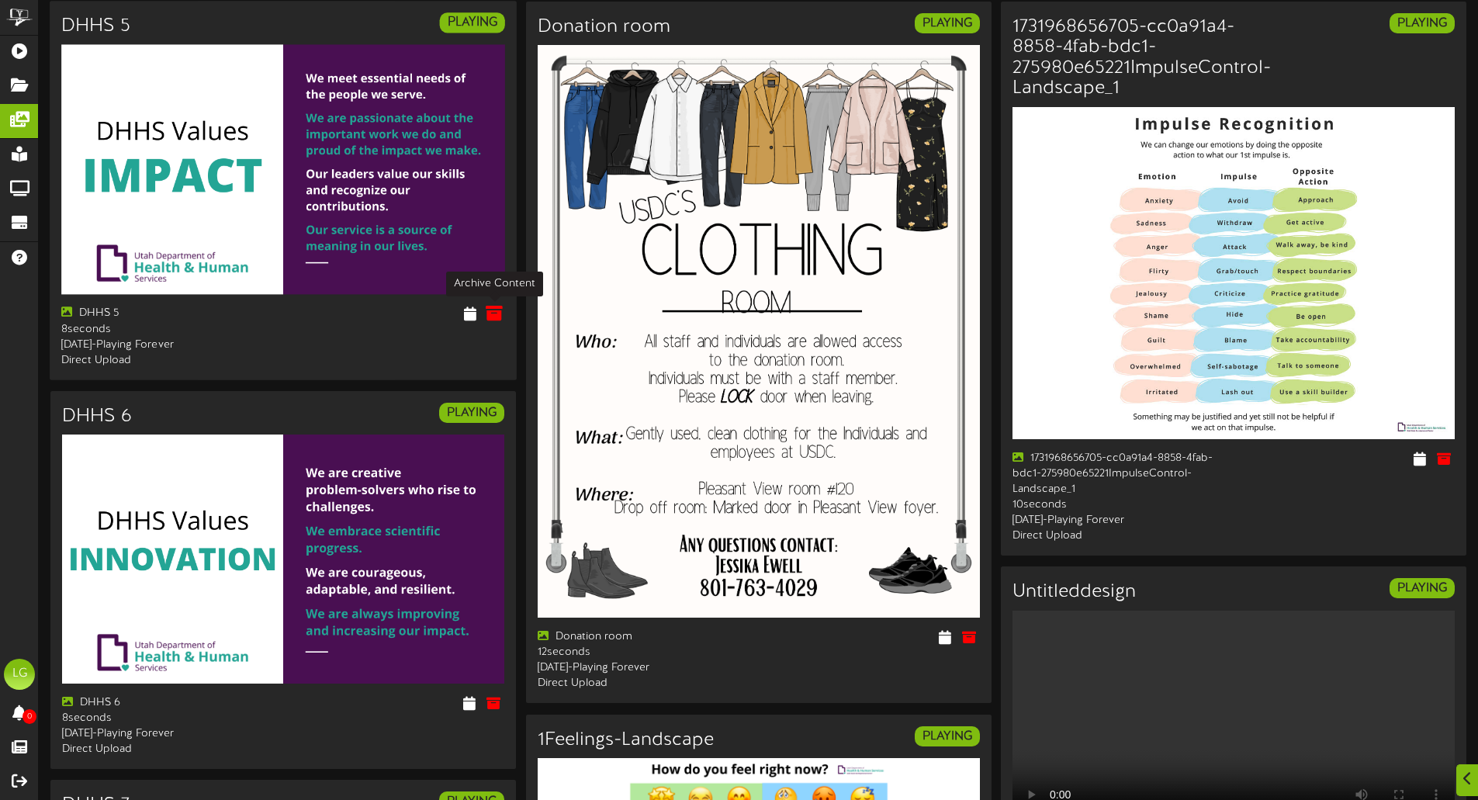
click at [498, 310] on icon at bounding box center [494, 313] width 17 height 17
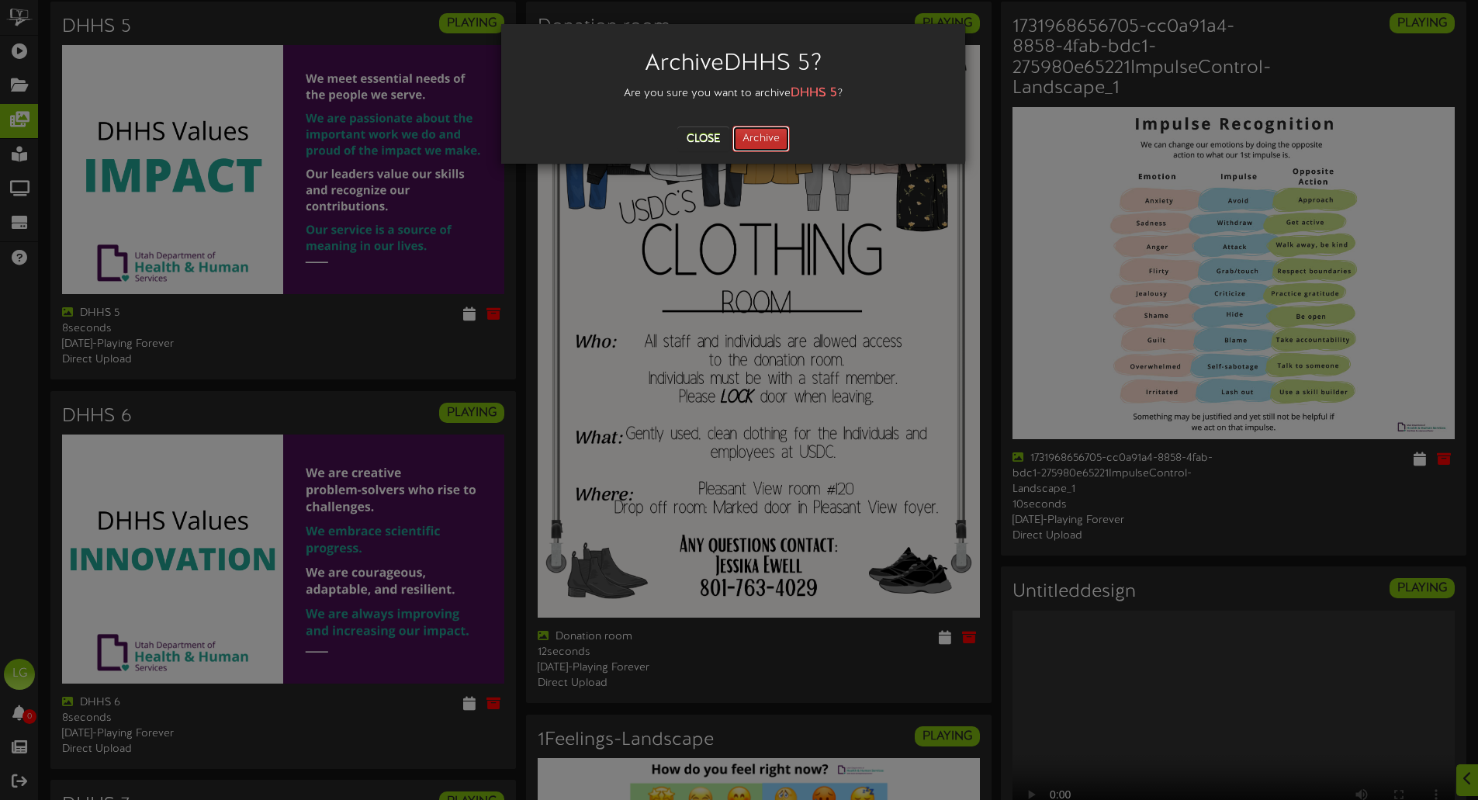
click at [757, 135] on button "Archive" at bounding box center [761, 139] width 57 height 26
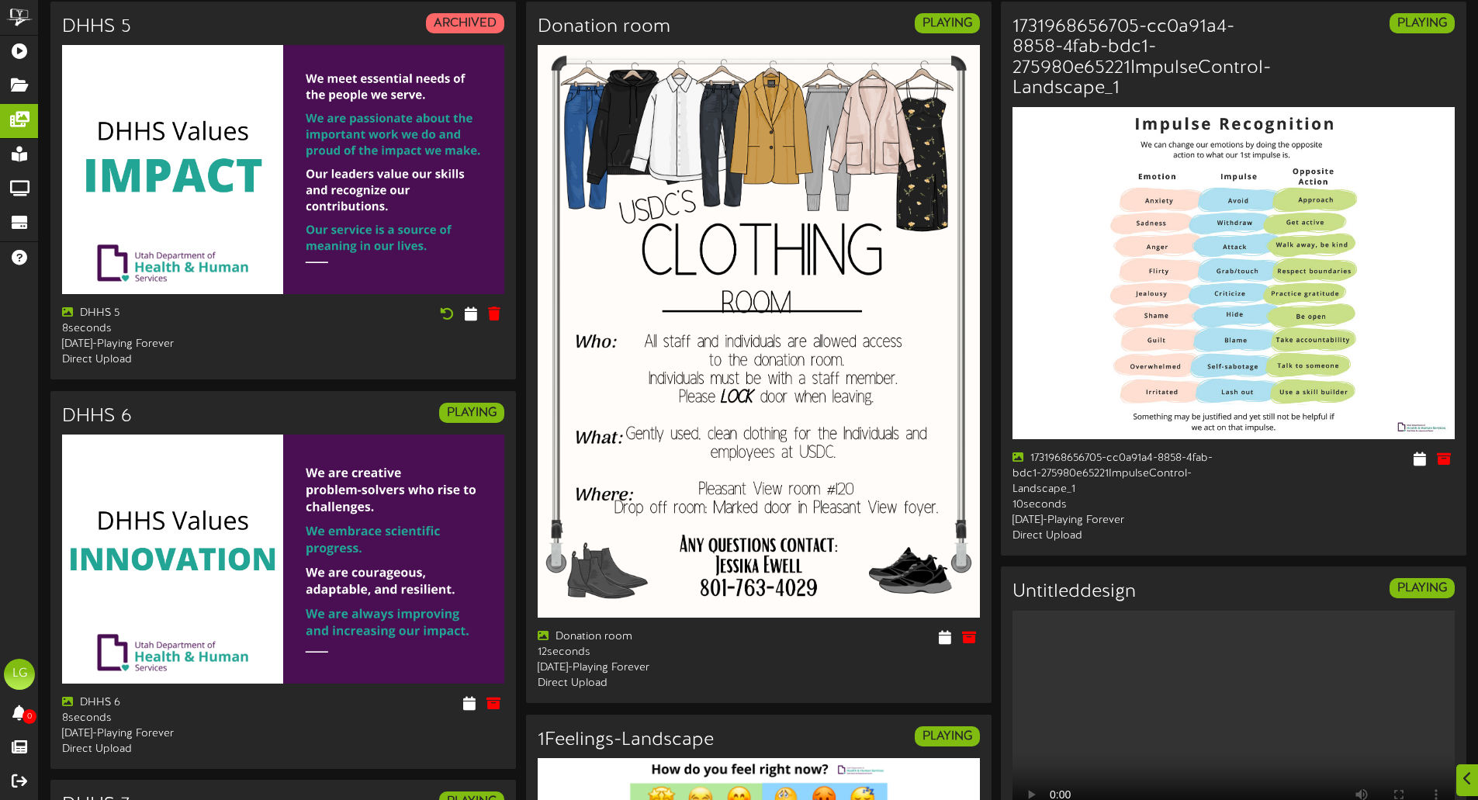
scroll to position [0, 0]
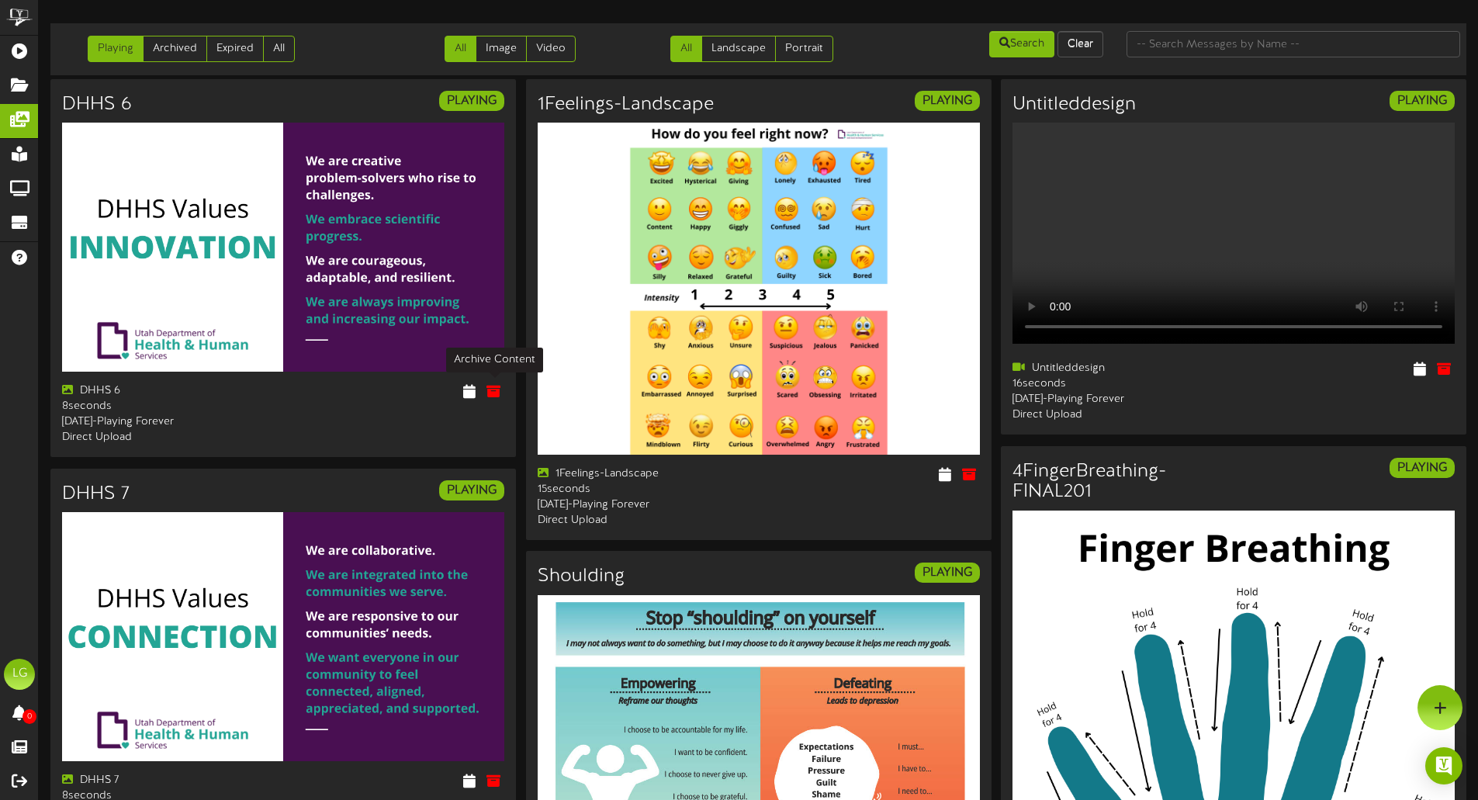
click at [496, 389] on icon at bounding box center [494, 391] width 14 height 14
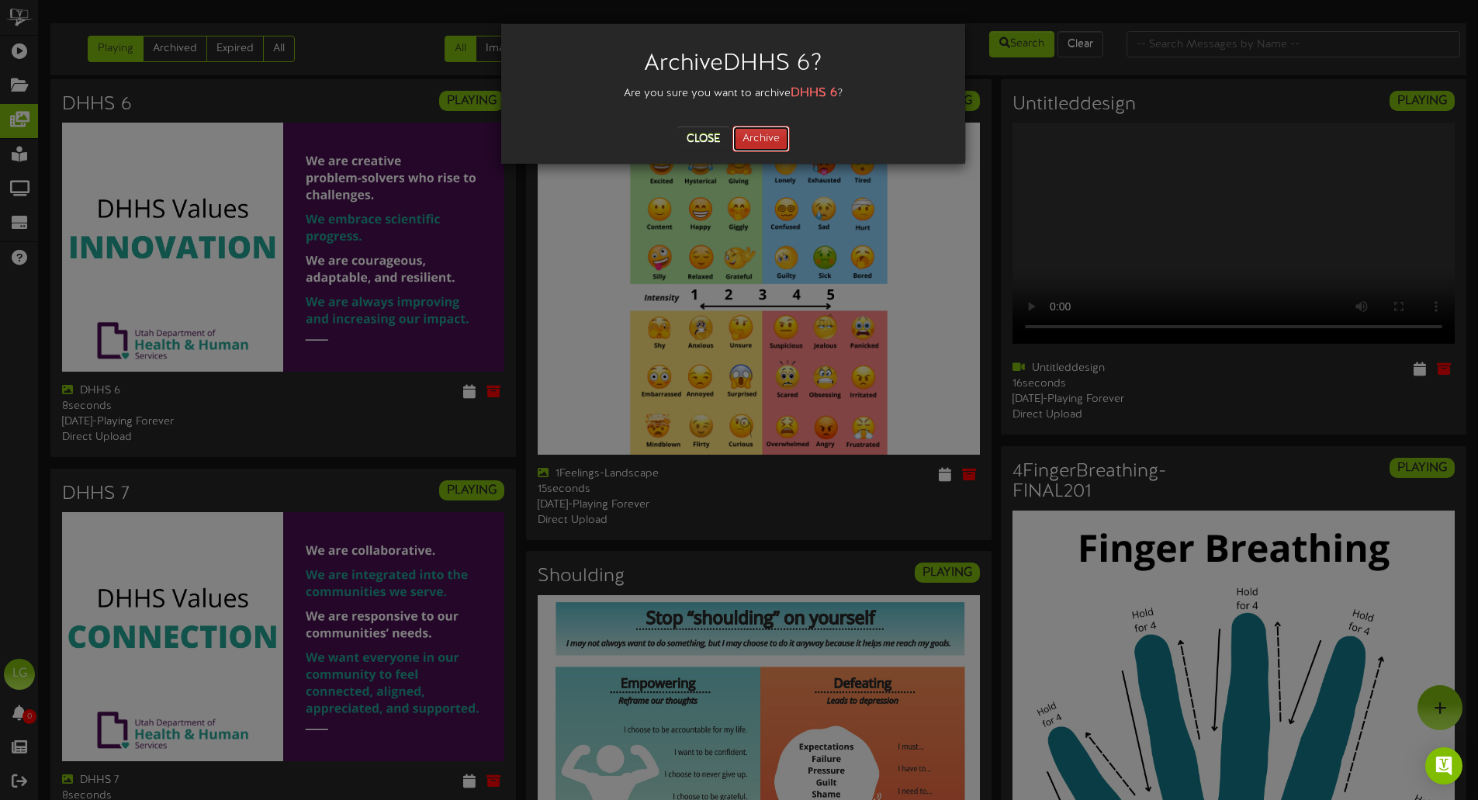
click at [768, 144] on button "Archive" at bounding box center [761, 139] width 57 height 26
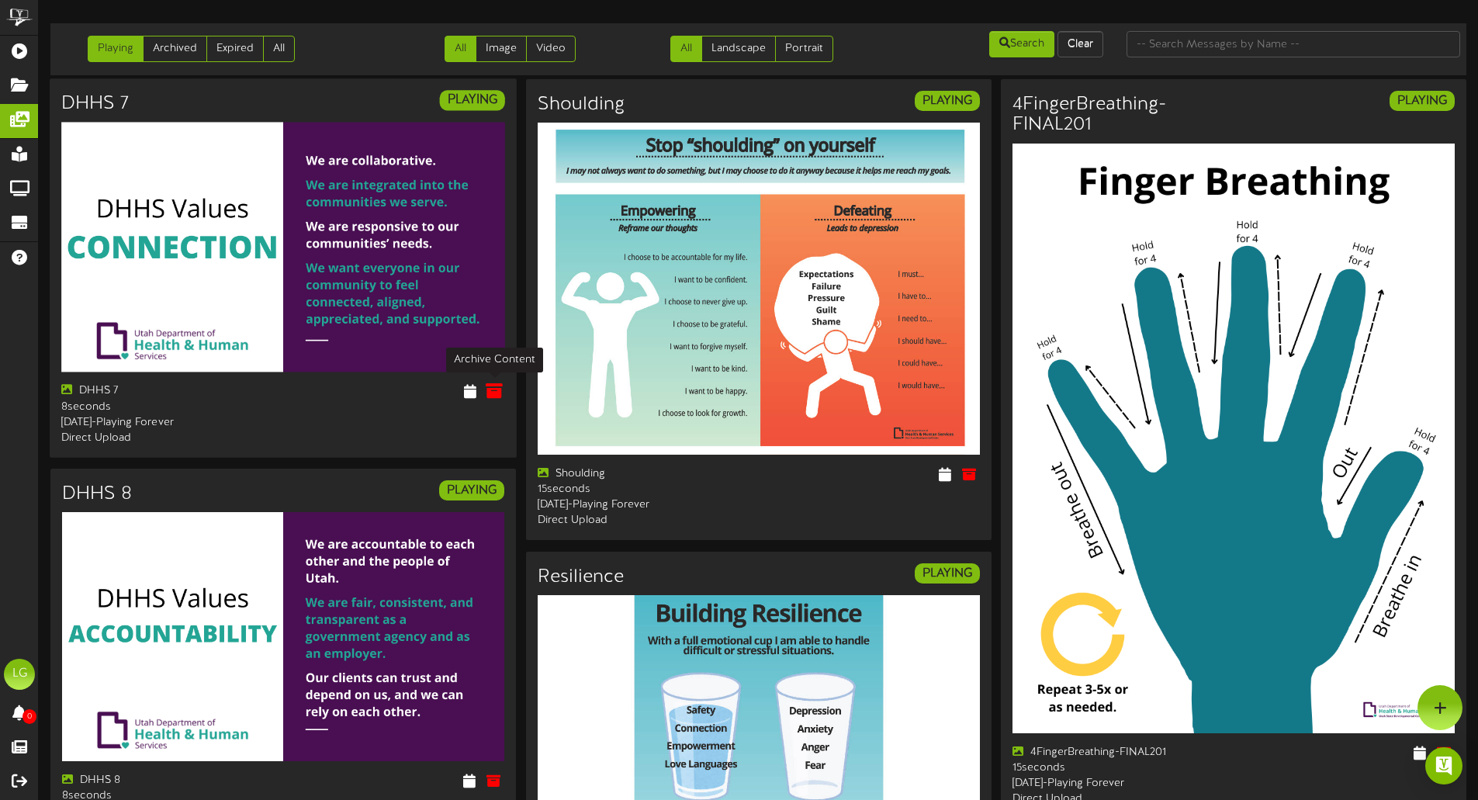
click at [498, 395] on icon at bounding box center [494, 391] width 17 height 17
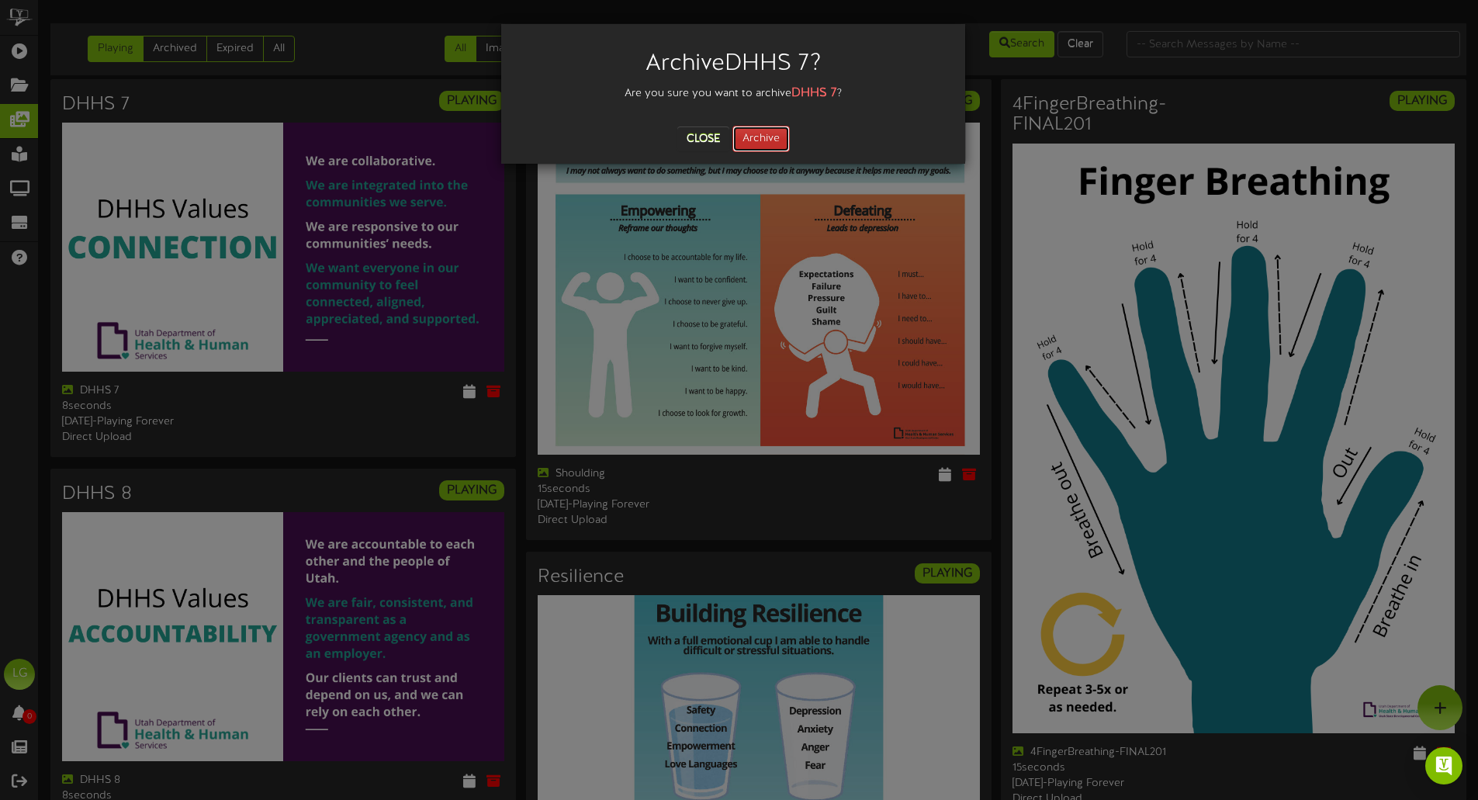
click at [763, 141] on button "Archive" at bounding box center [761, 139] width 57 height 26
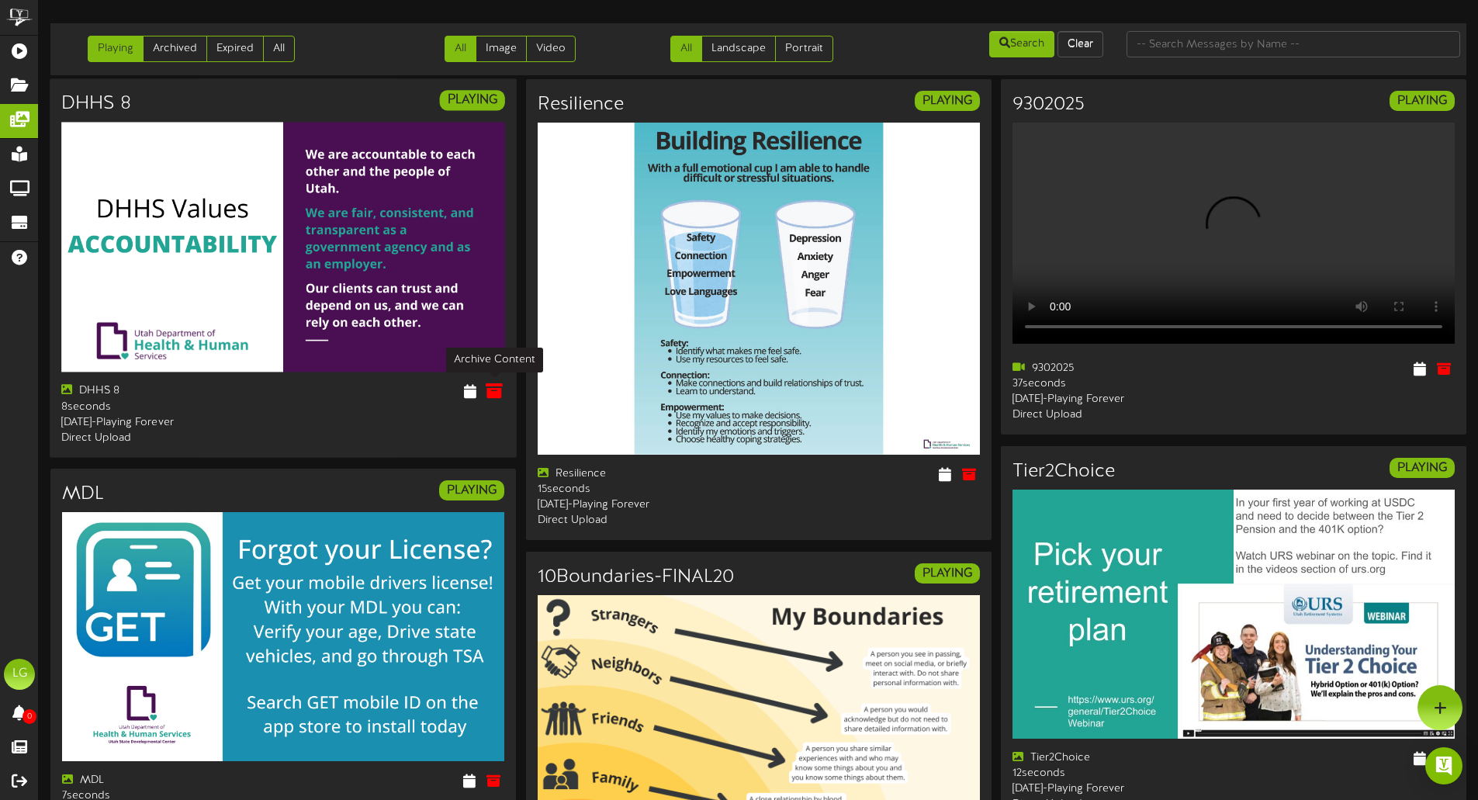
click at [494, 393] on icon at bounding box center [494, 391] width 17 height 17
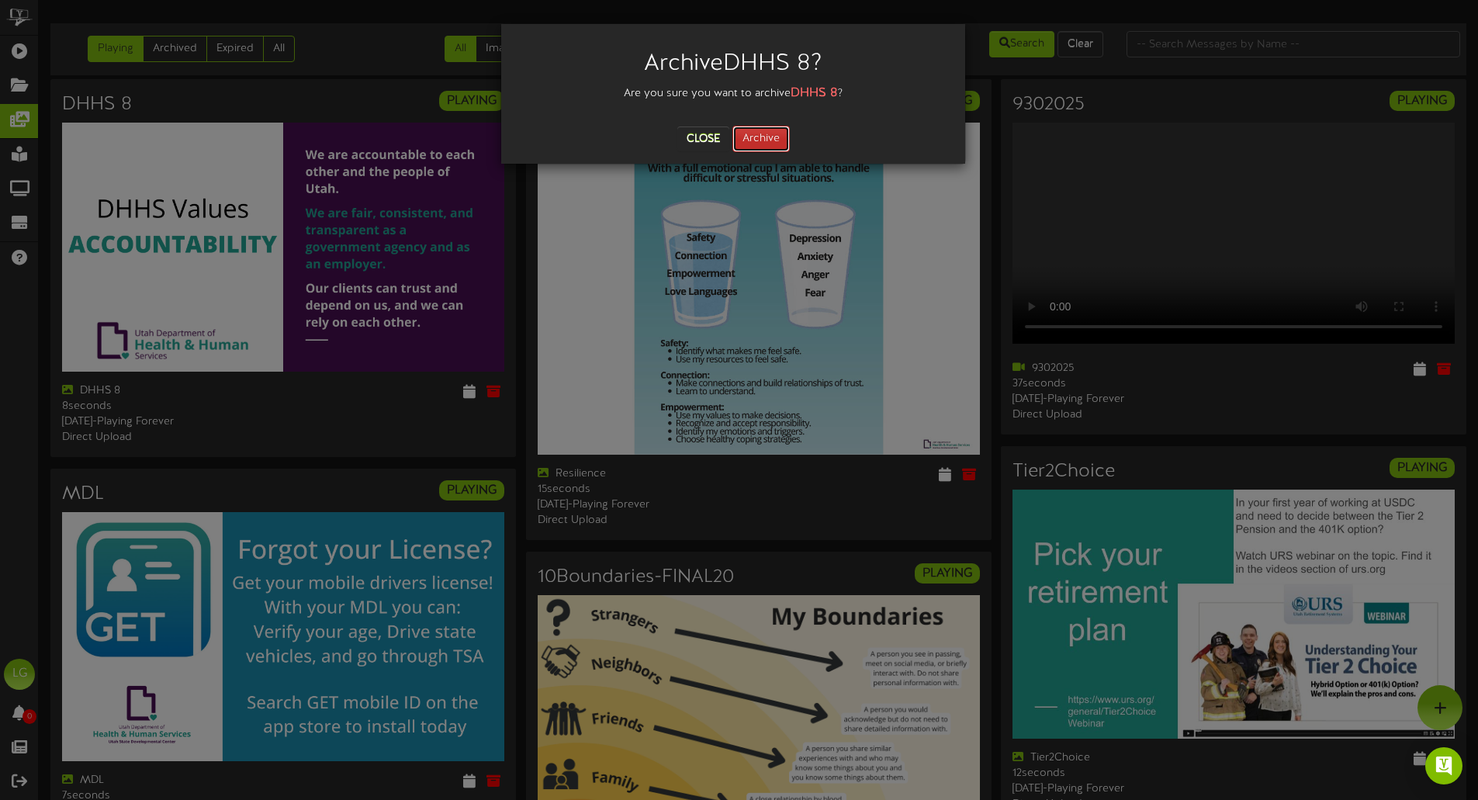
click at [760, 140] on button "Archive" at bounding box center [761, 139] width 57 height 26
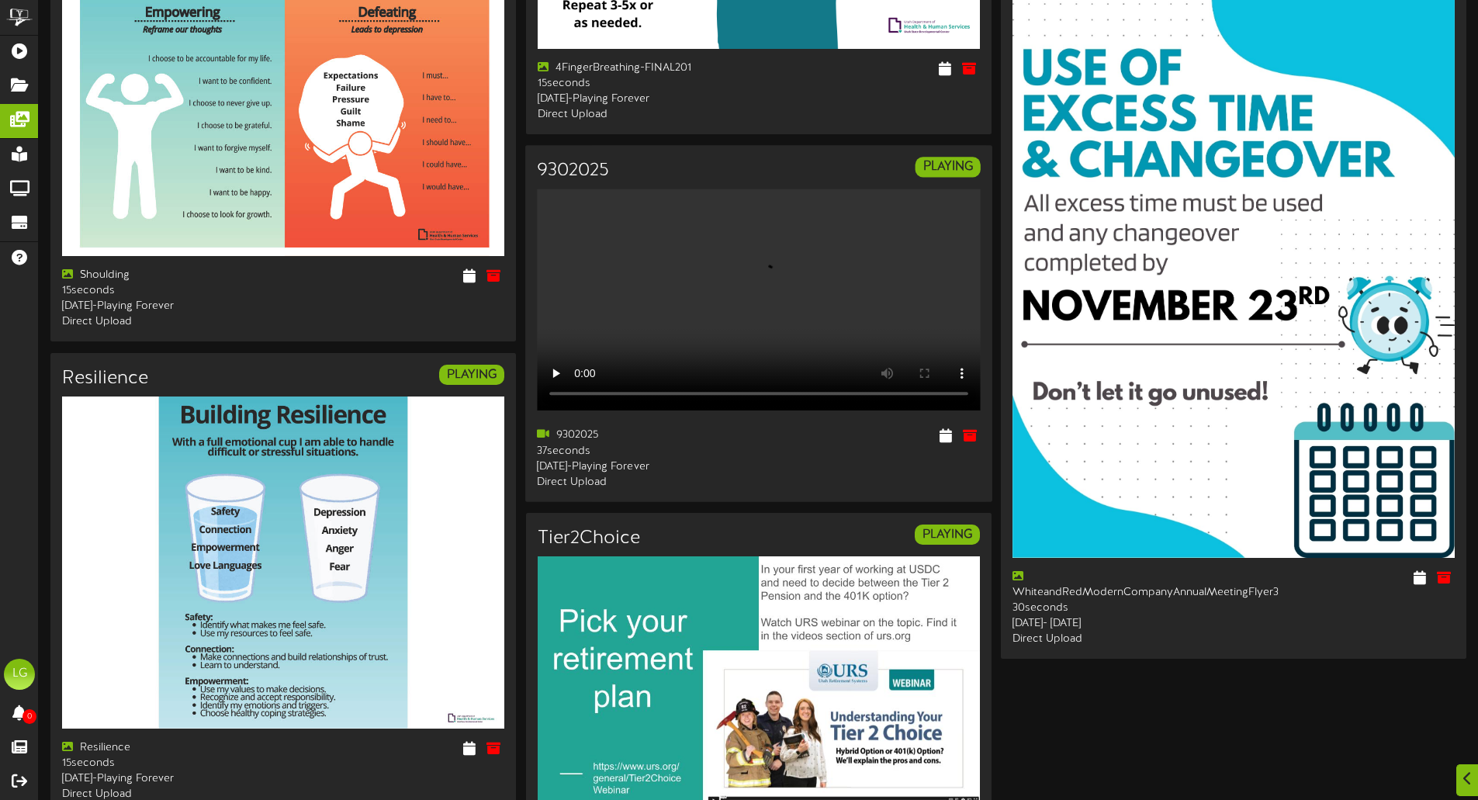
scroll to position [2764, 0]
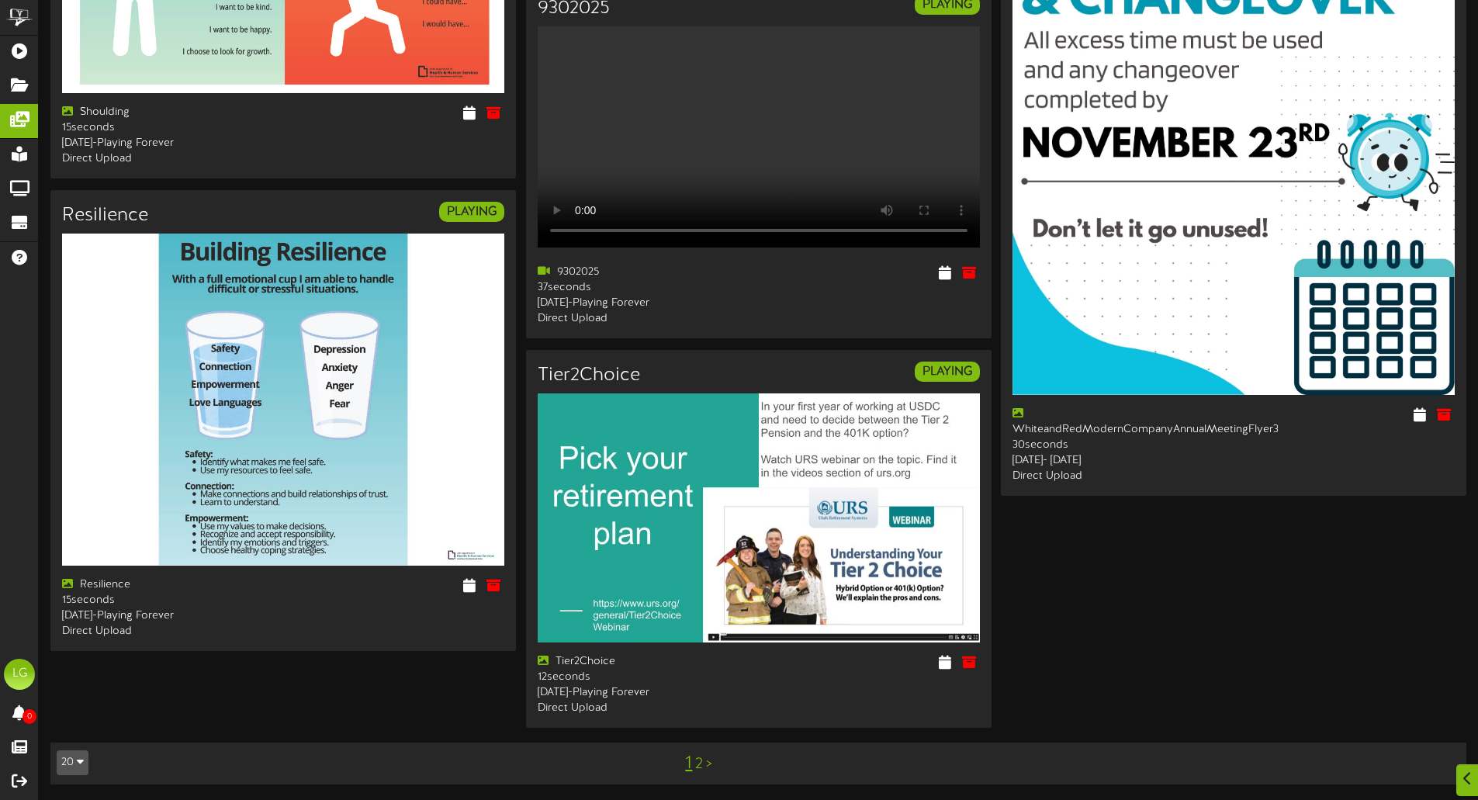
click at [711, 766] on link ">" at bounding box center [709, 764] width 6 height 17
